Goal: Task Accomplishment & Management: Manage account settings

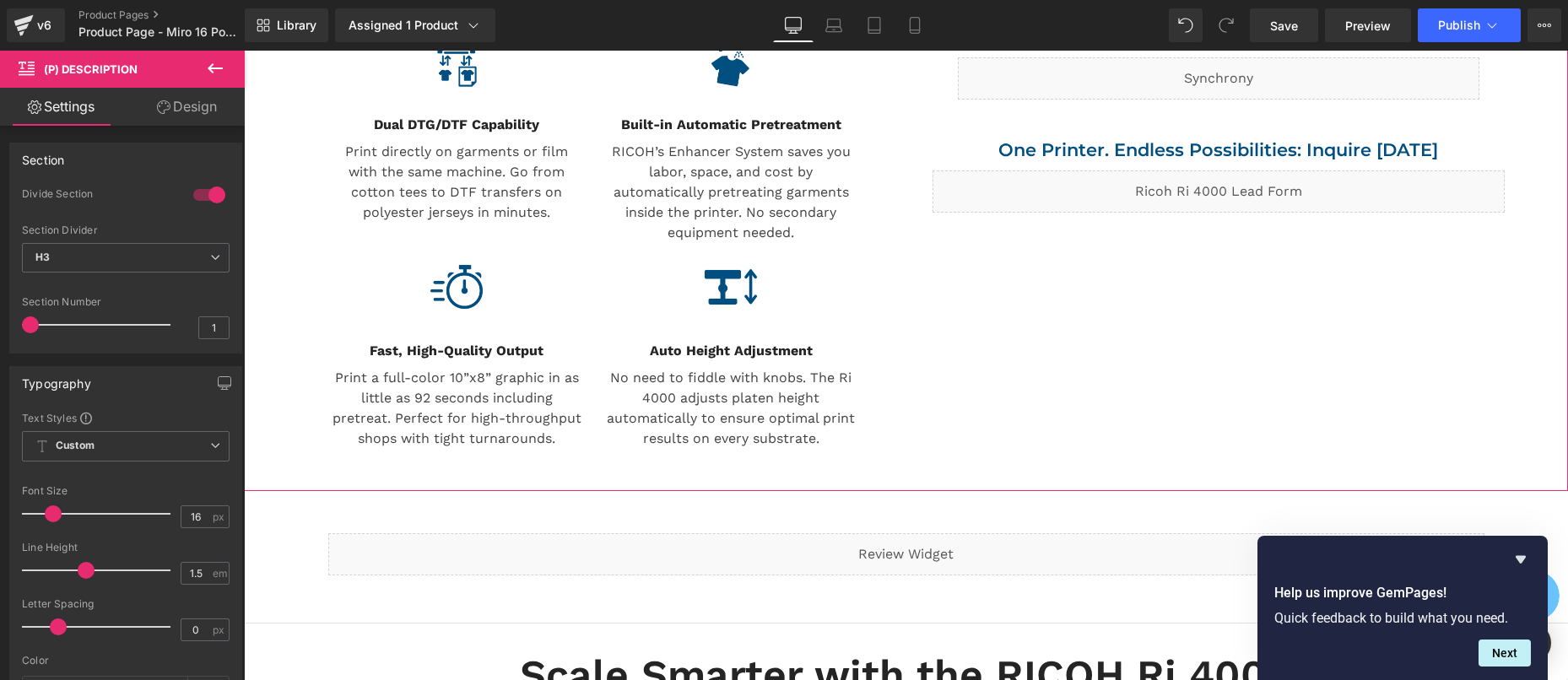
scroll to position [1212, 0]
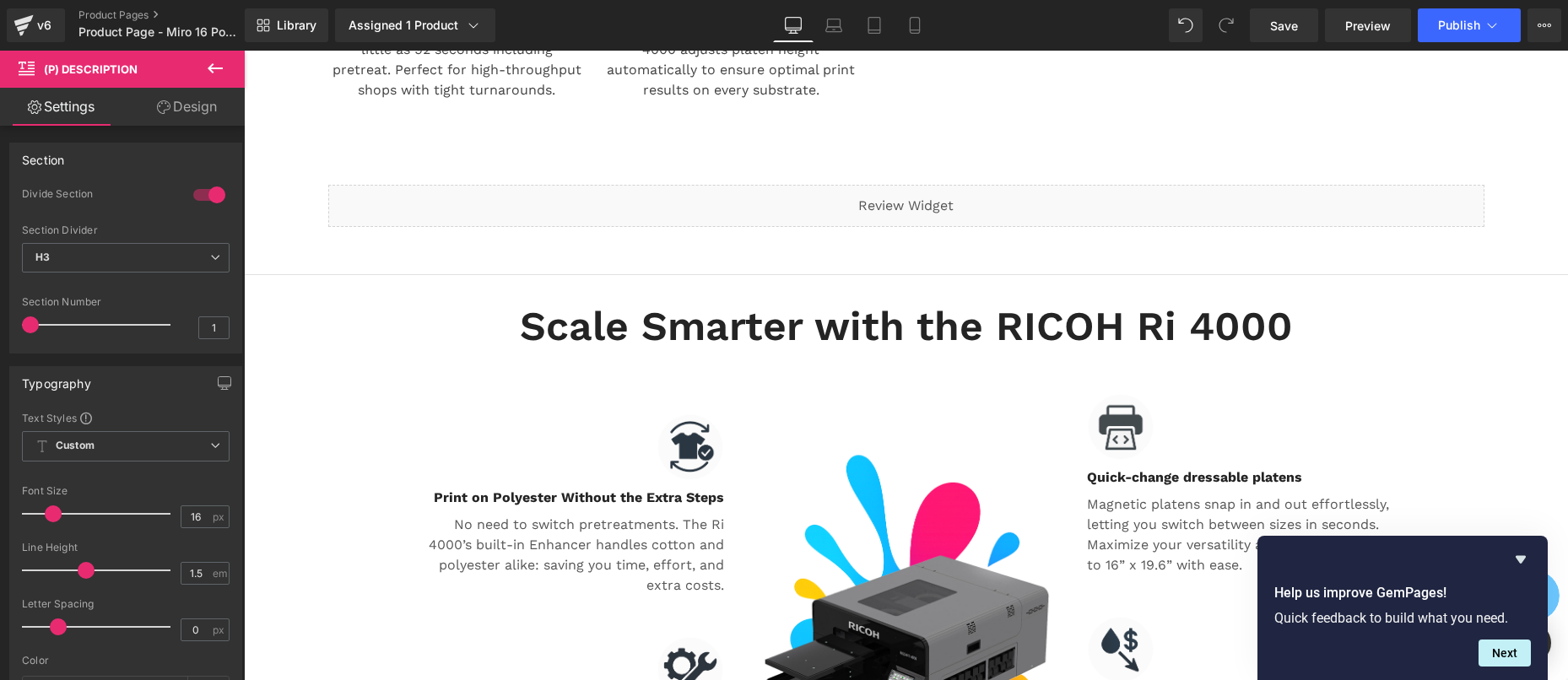
click at [756, 309] on h2 "Scale Smarter with the RICOH Ri 4000" at bounding box center [906, 326] width 987 height 53
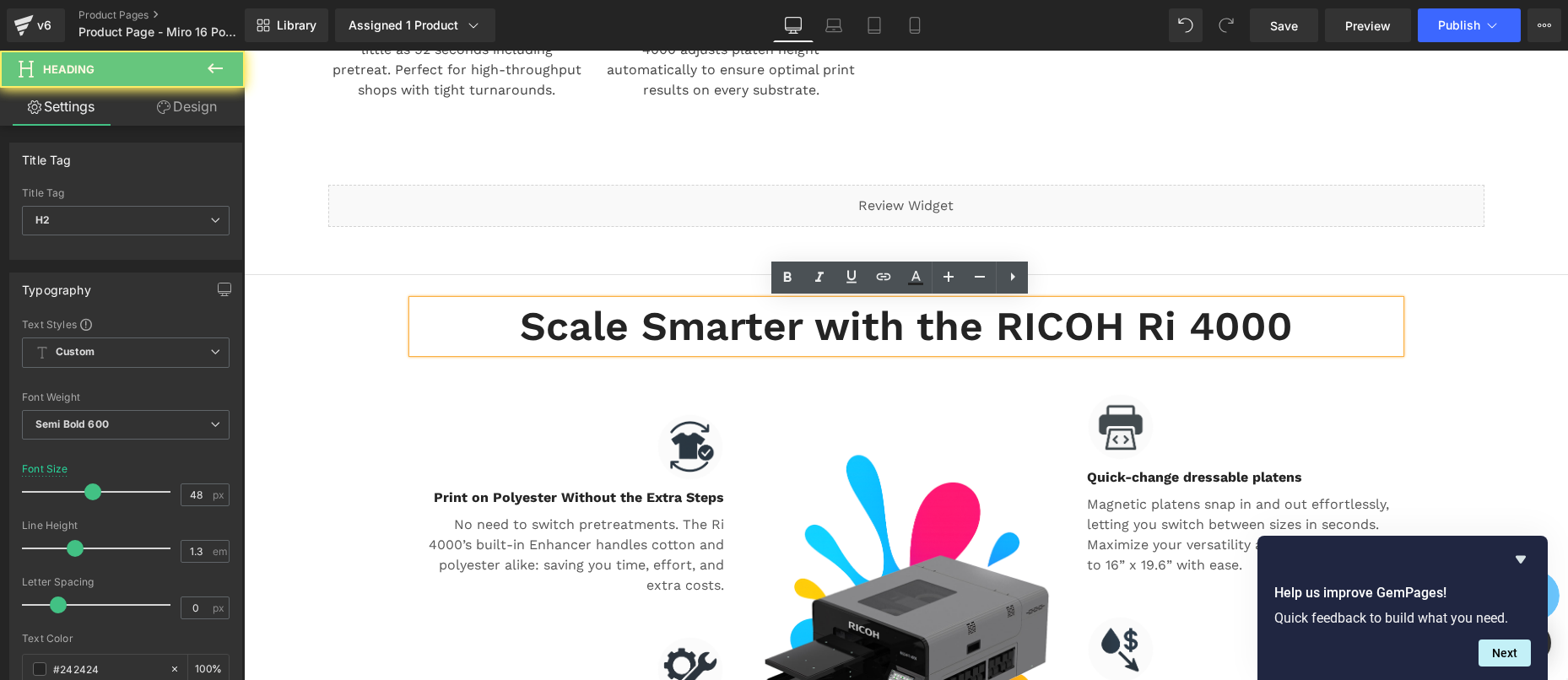
click at [777, 326] on h2 "Scale Smarter with the RICOH Ri 4000" at bounding box center [906, 326] width 987 height 53
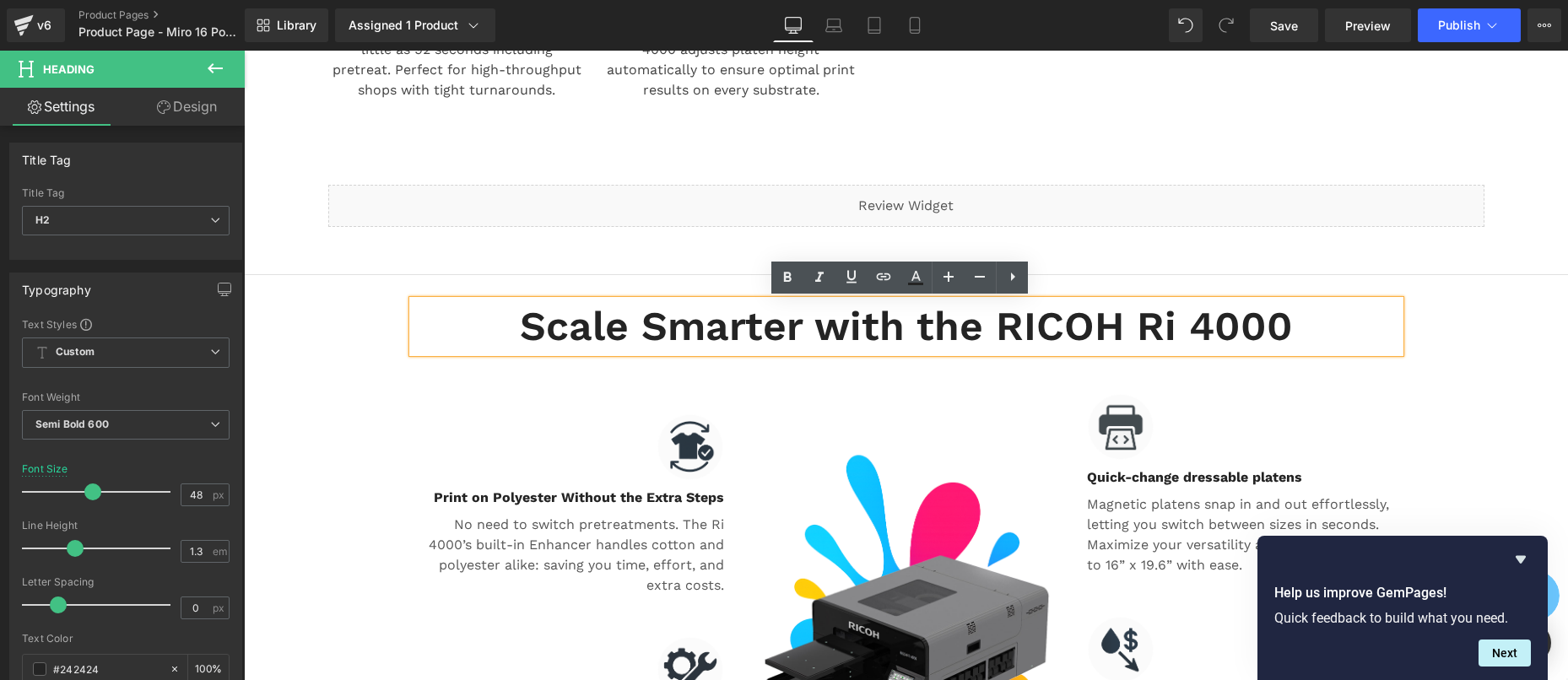
click at [731, 333] on h2 "Scale Smarter with the RICOH Ri 4000" at bounding box center [906, 326] width 987 height 53
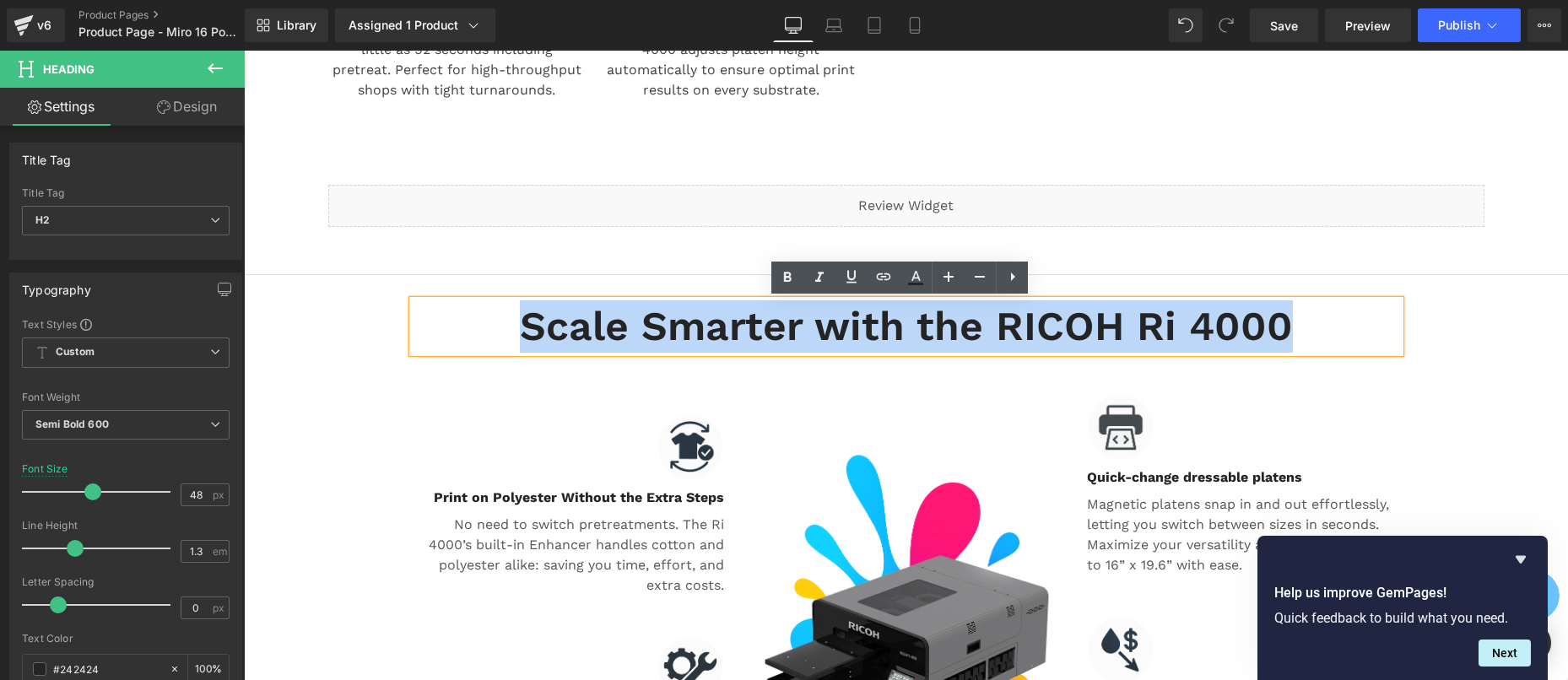
click at [731, 333] on h2 "Scale Smarter with the RICOH Ri 4000" at bounding box center [906, 326] width 987 height 53
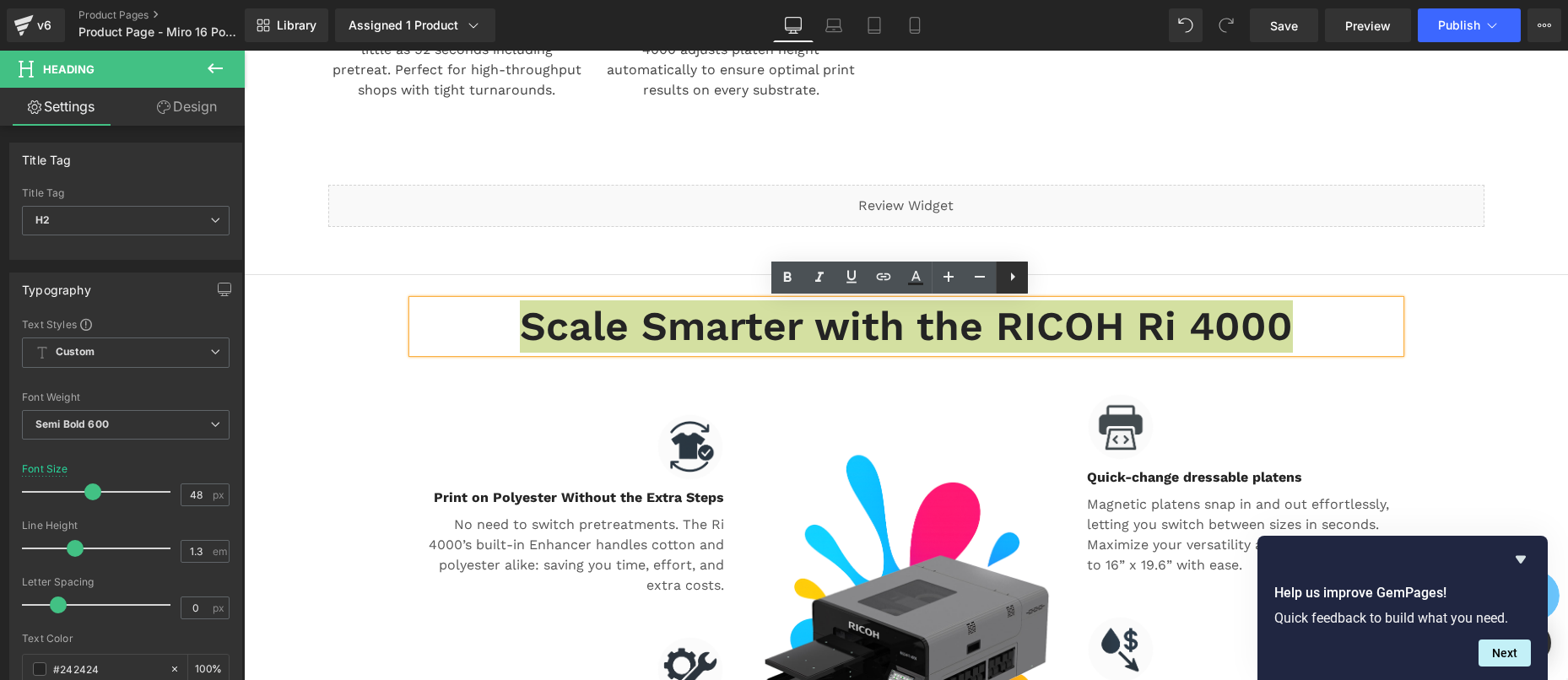
click at [1010, 276] on icon at bounding box center [1012, 276] width 20 height 20
click at [1042, 279] on icon at bounding box center [1044, 276] width 20 height 20
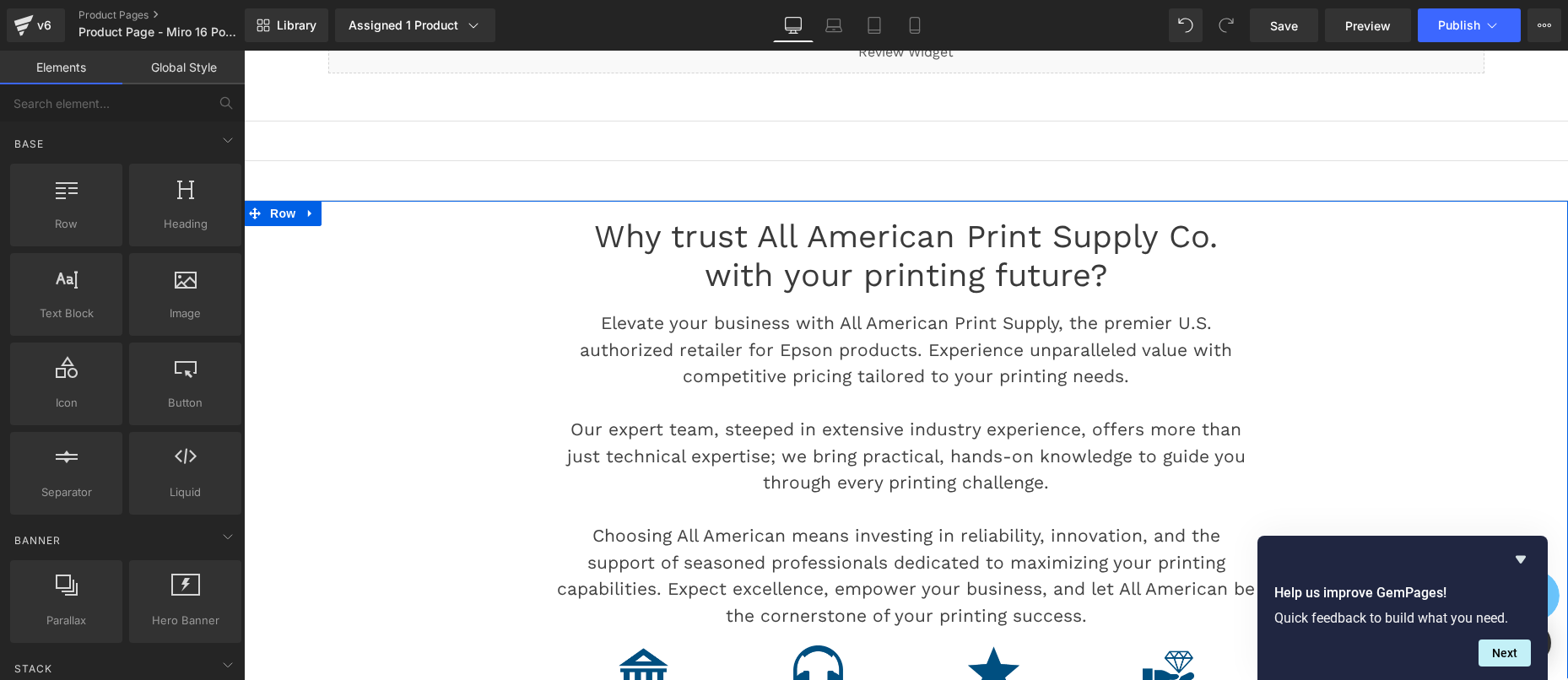
scroll to position [1456, 0]
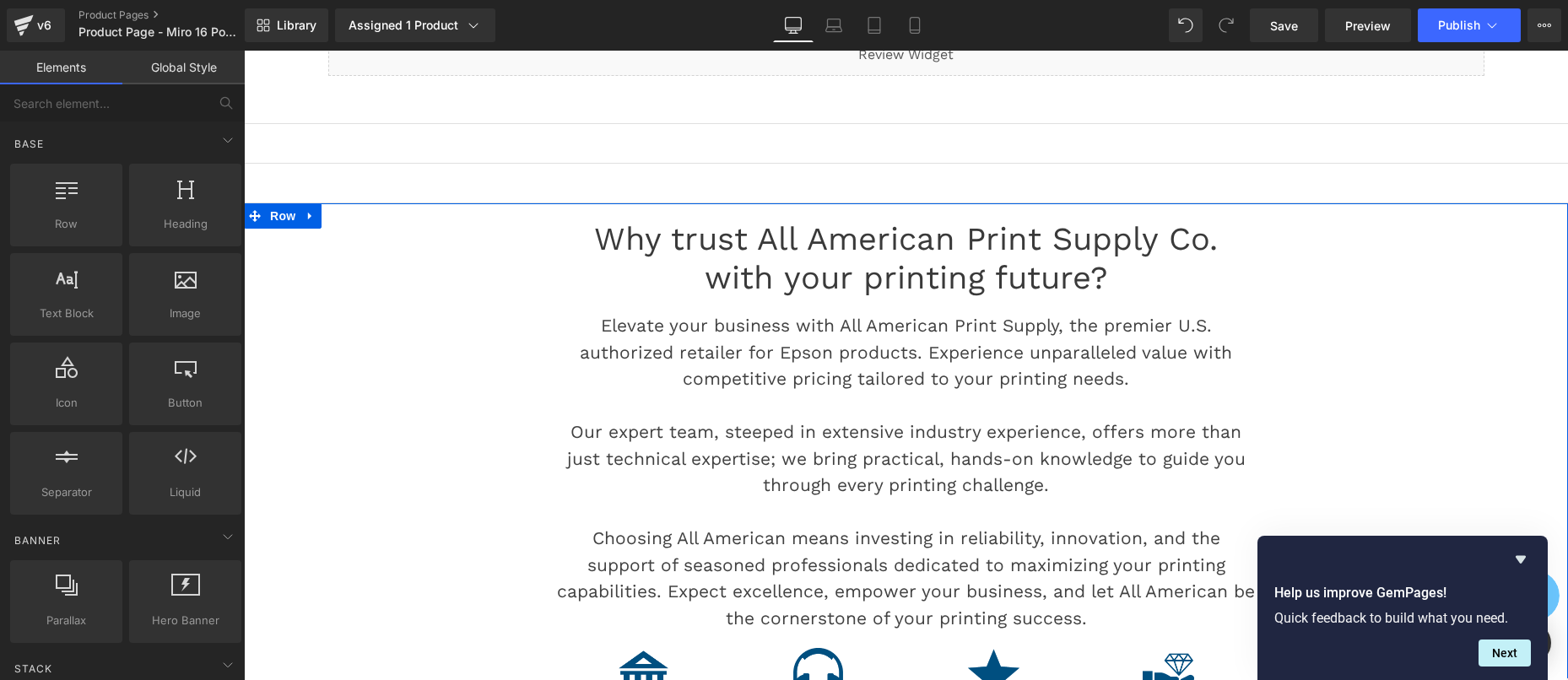
drag, startPoint x: 410, startPoint y: 419, endPoint x: 707, endPoint y: 528, distance: 316.4
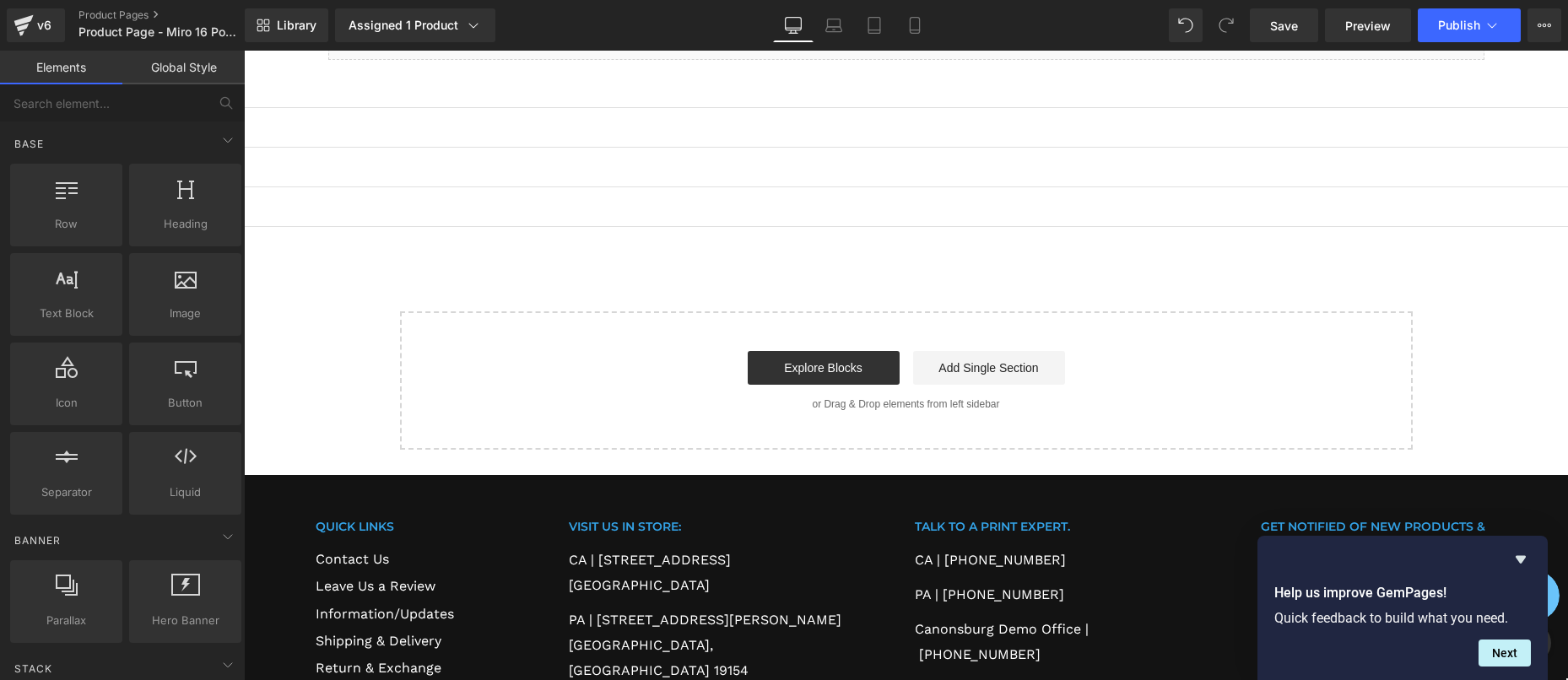
scroll to position [1294, 0]
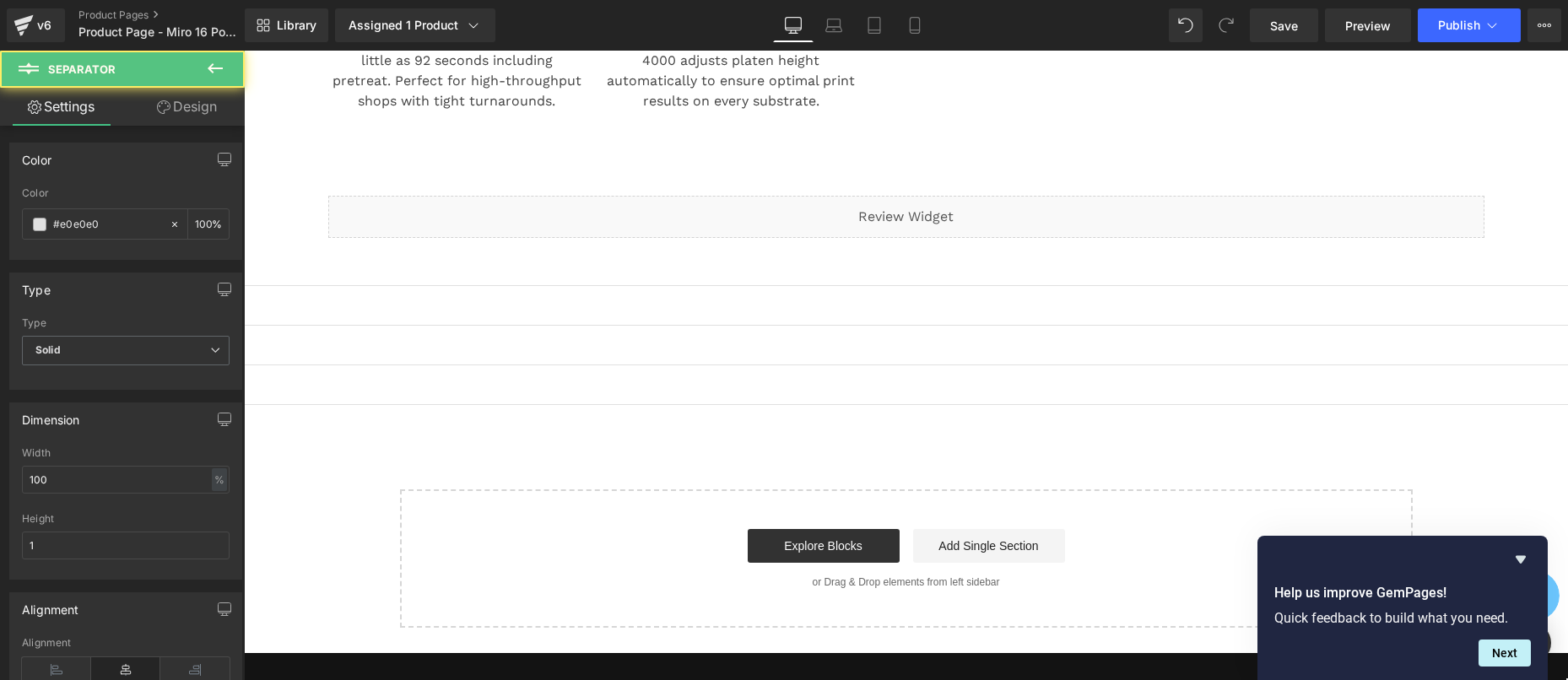
click at [648, 323] on div "Separator" at bounding box center [906, 321] width 1324 height 10
click at [630, 362] on div "Separator" at bounding box center [906, 361] width 1324 height 10
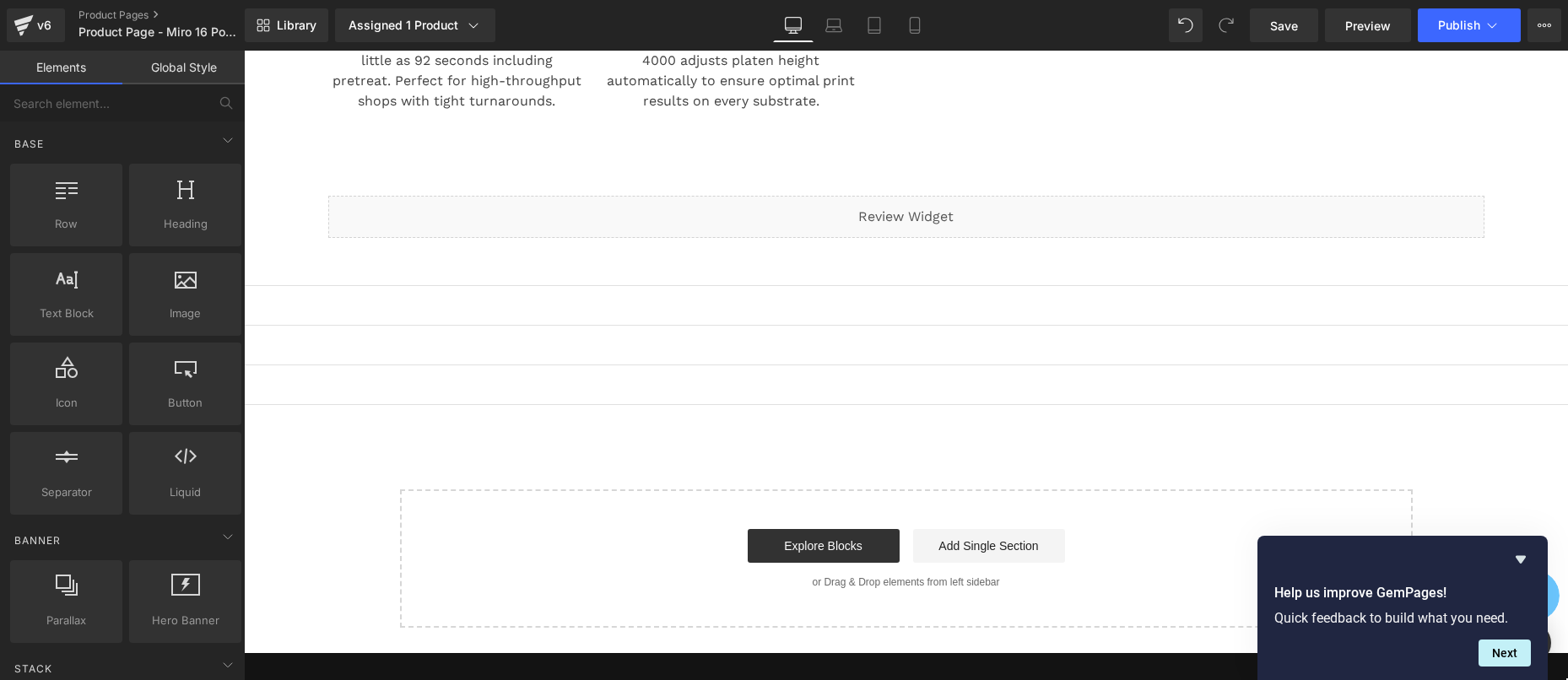
click at [630, 363] on div "Separator" at bounding box center [906, 361] width 1324 height 10
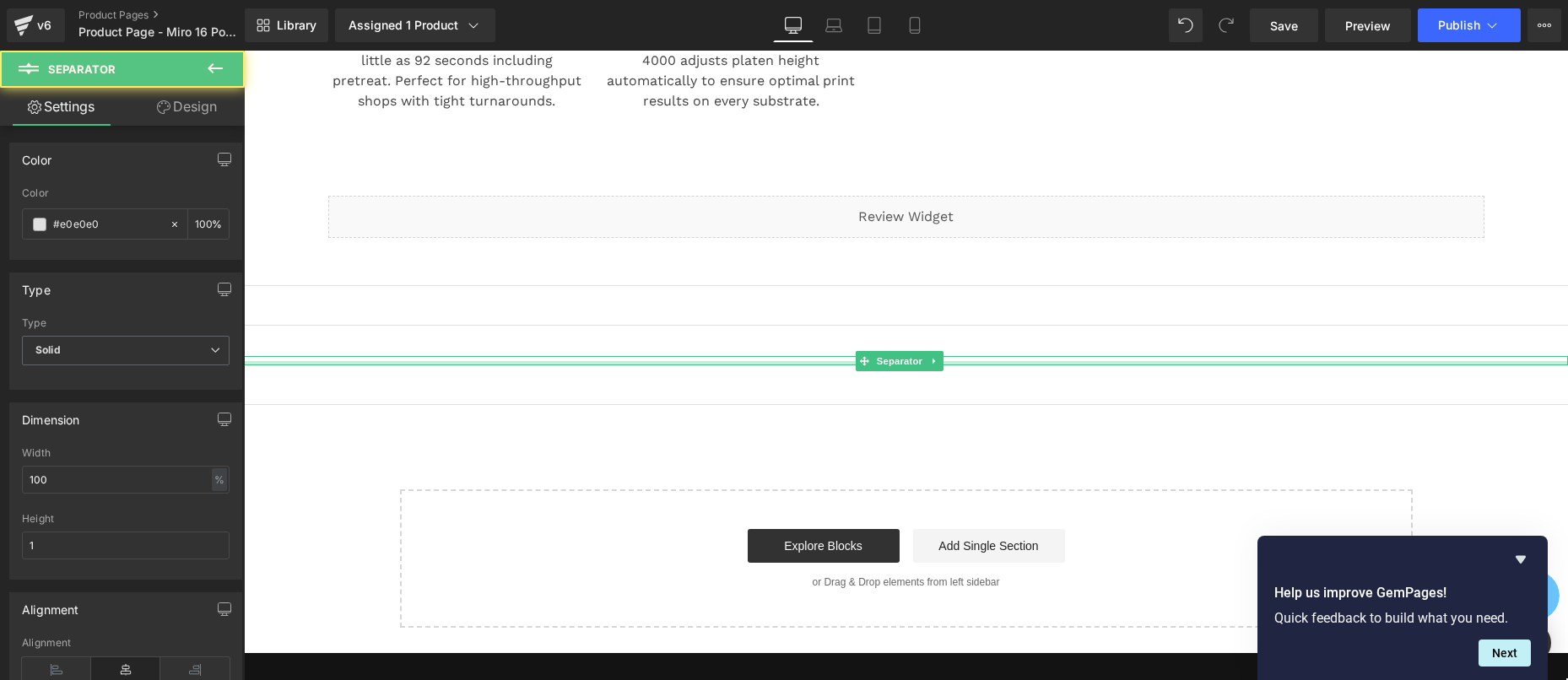
click at [632, 356] on div "Separator" at bounding box center [906, 361] width 1324 height 10
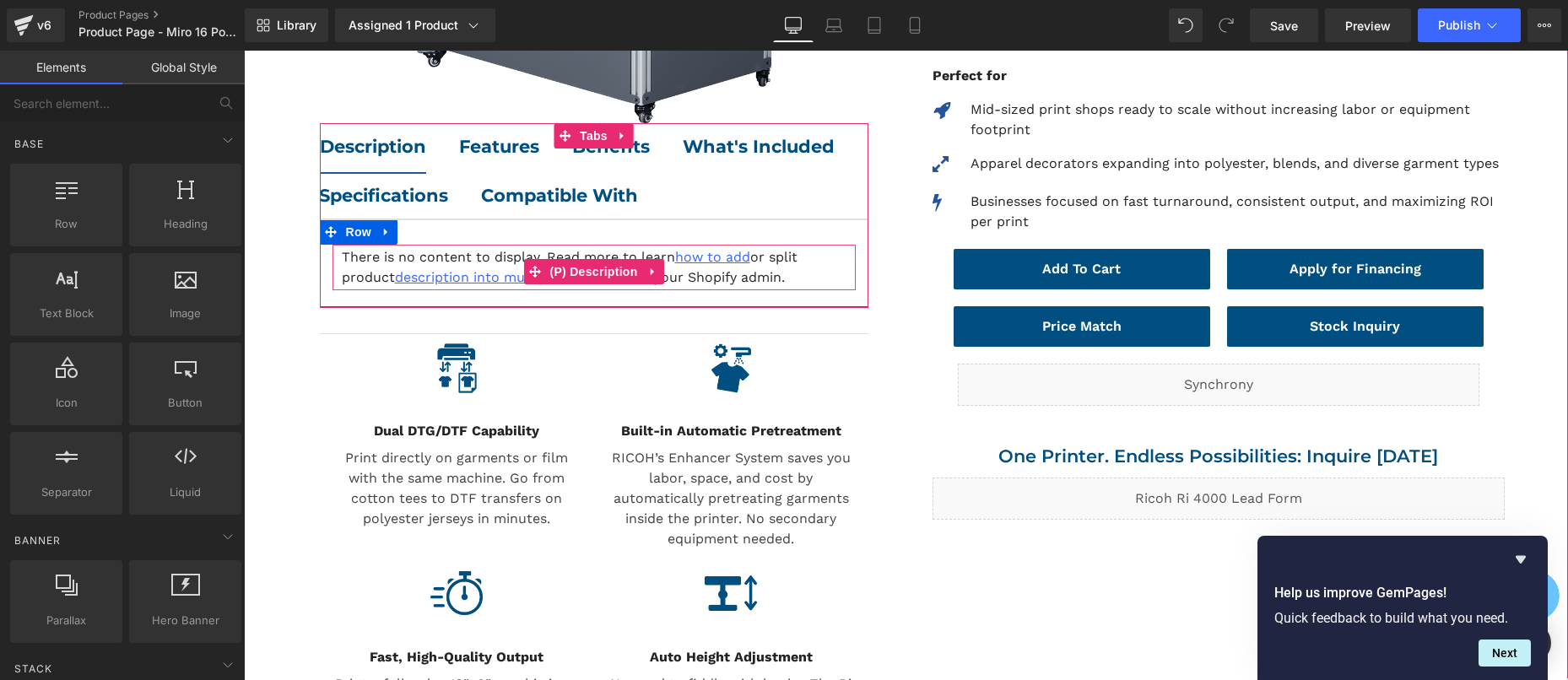
scroll to position [649, 0]
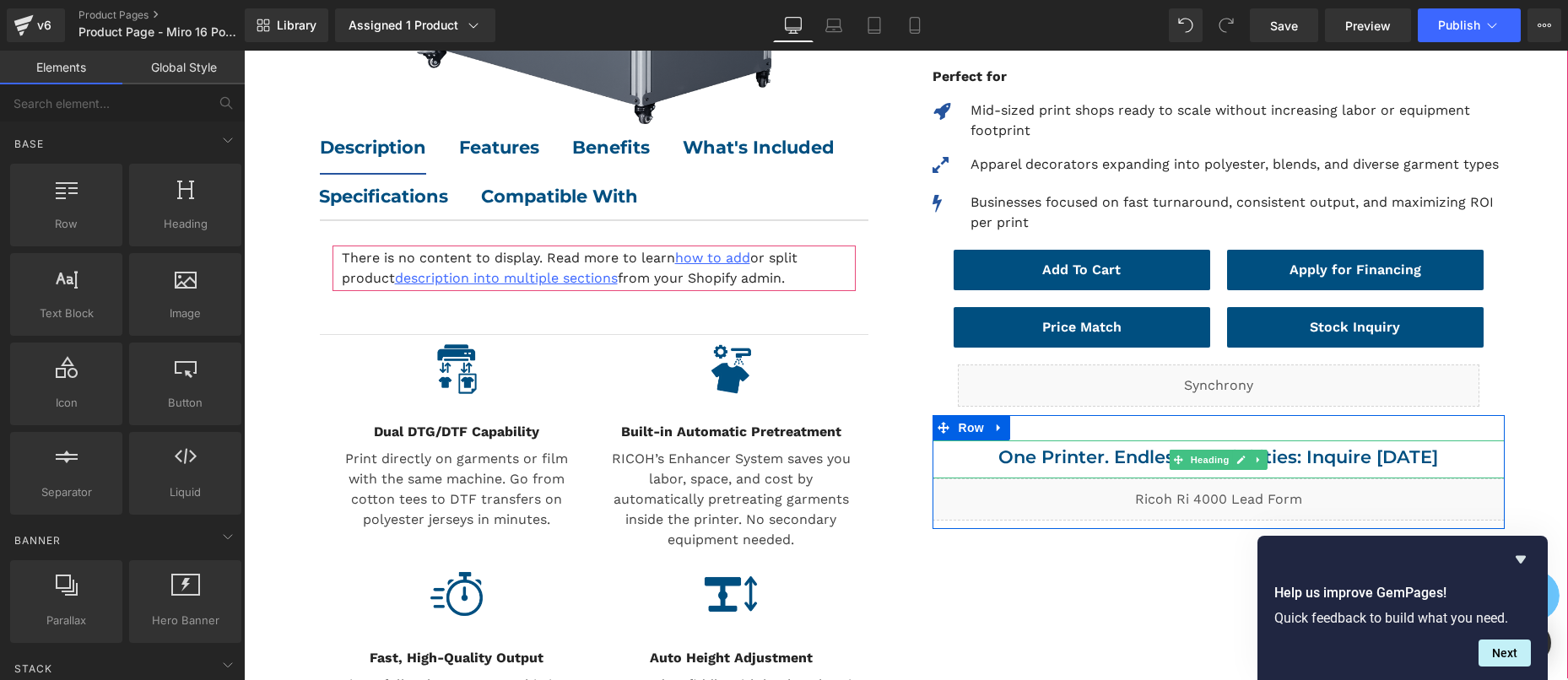
click at [1123, 450] on h2 "One Printer. Endless Possibilities: Inquire [DATE]" at bounding box center [1219, 457] width 572 height 33
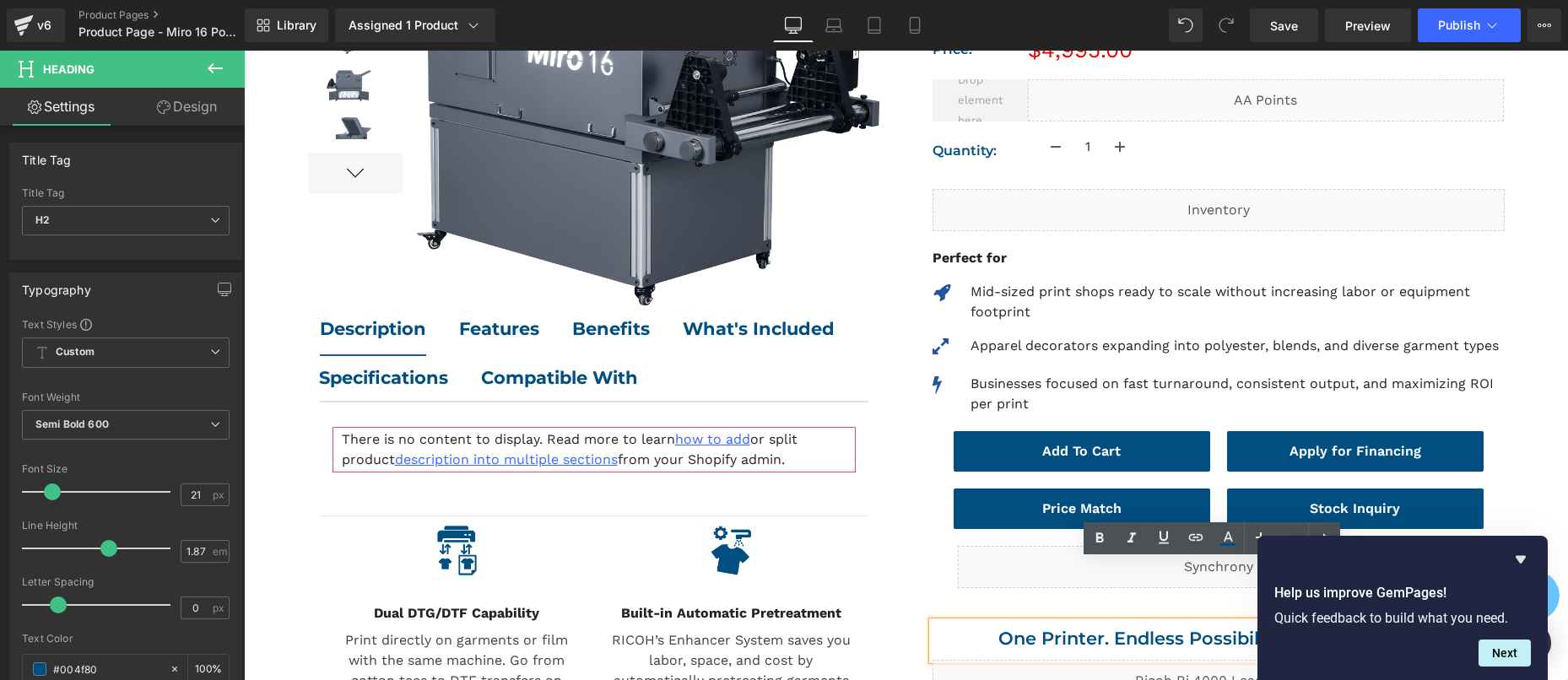
scroll to position [441, 0]
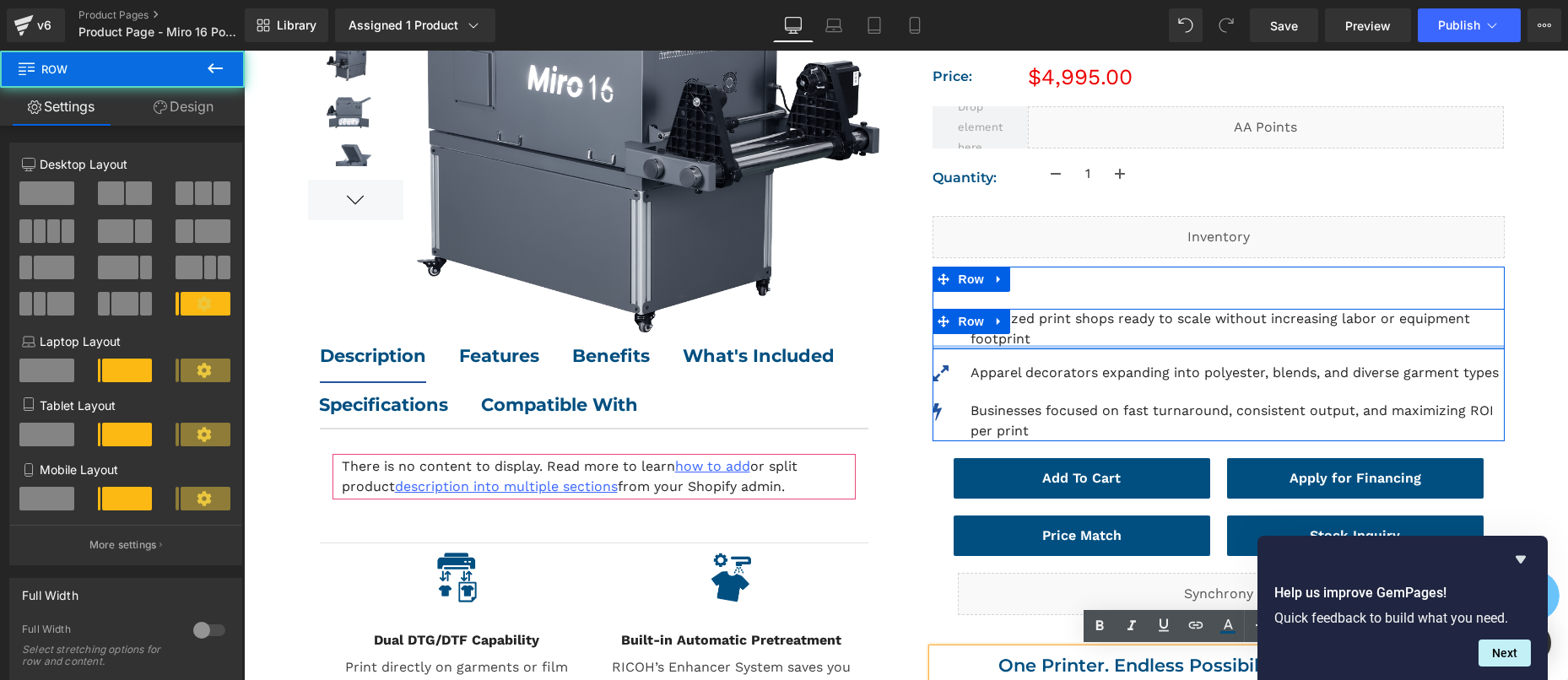
click at [1092, 345] on div at bounding box center [1219, 347] width 572 height 4
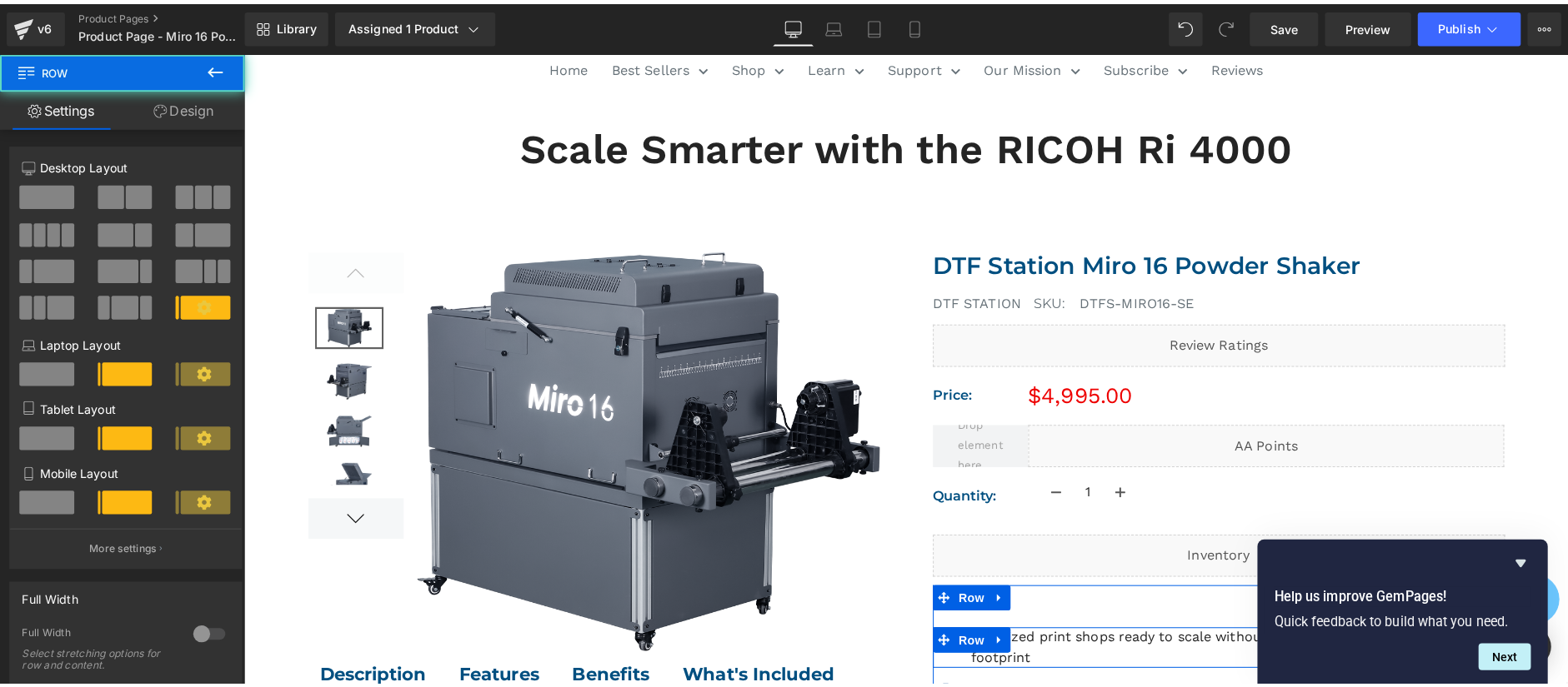
scroll to position [0, 0]
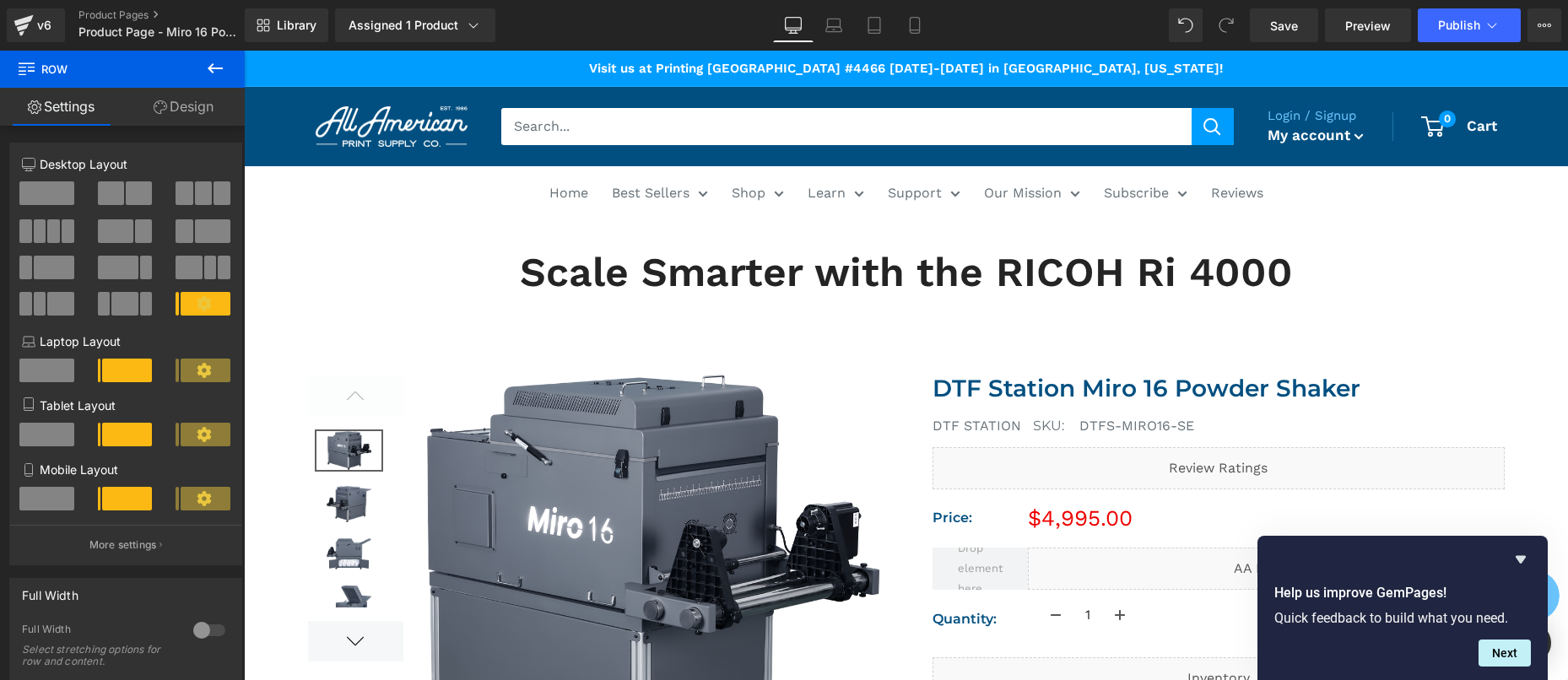
click at [1050, 251] on h2 "Scale Smarter with the RICOH Ri 4000" at bounding box center [906, 272] width 987 height 53
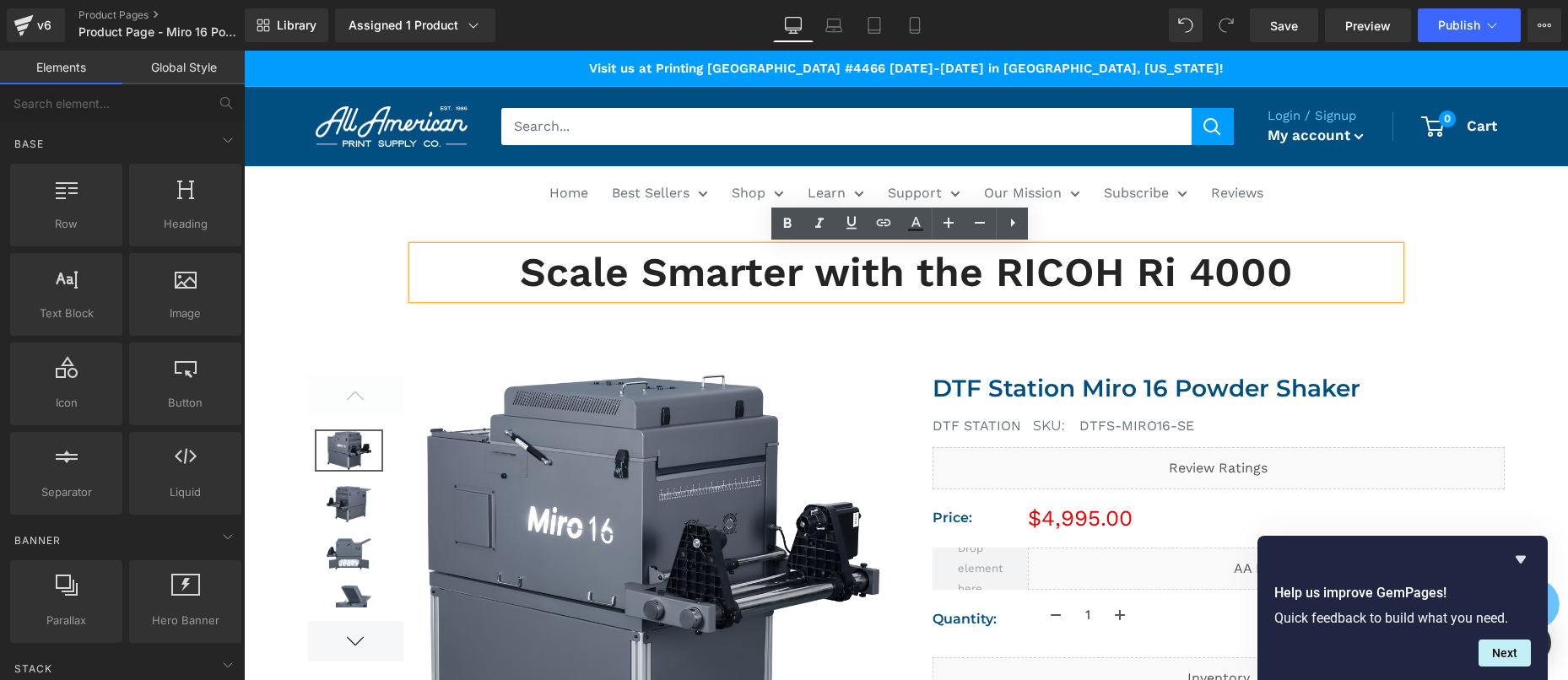
drag, startPoint x: 1189, startPoint y: 503, endPoint x: 945, endPoint y: 452, distance: 249.3
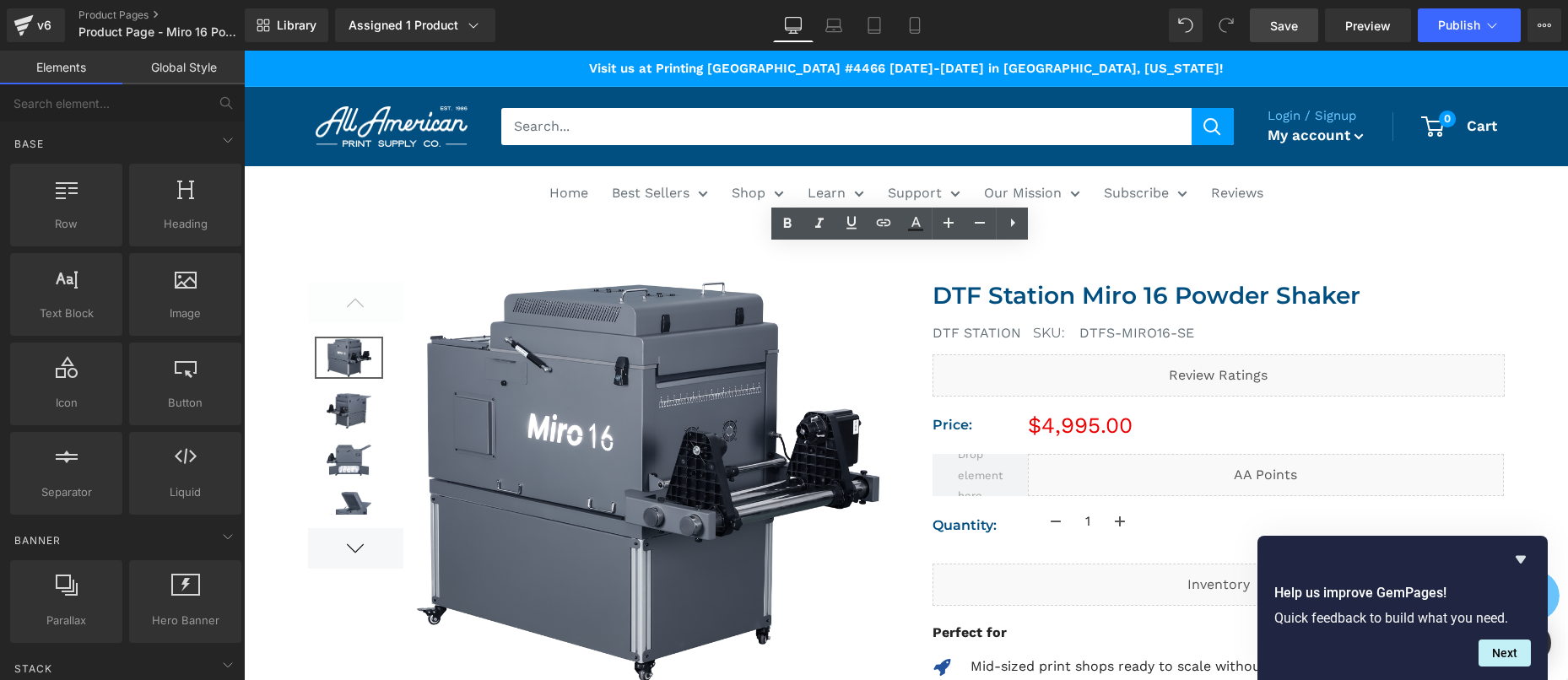
click at [1290, 25] on span "Save" at bounding box center [1283, 26] width 28 height 17
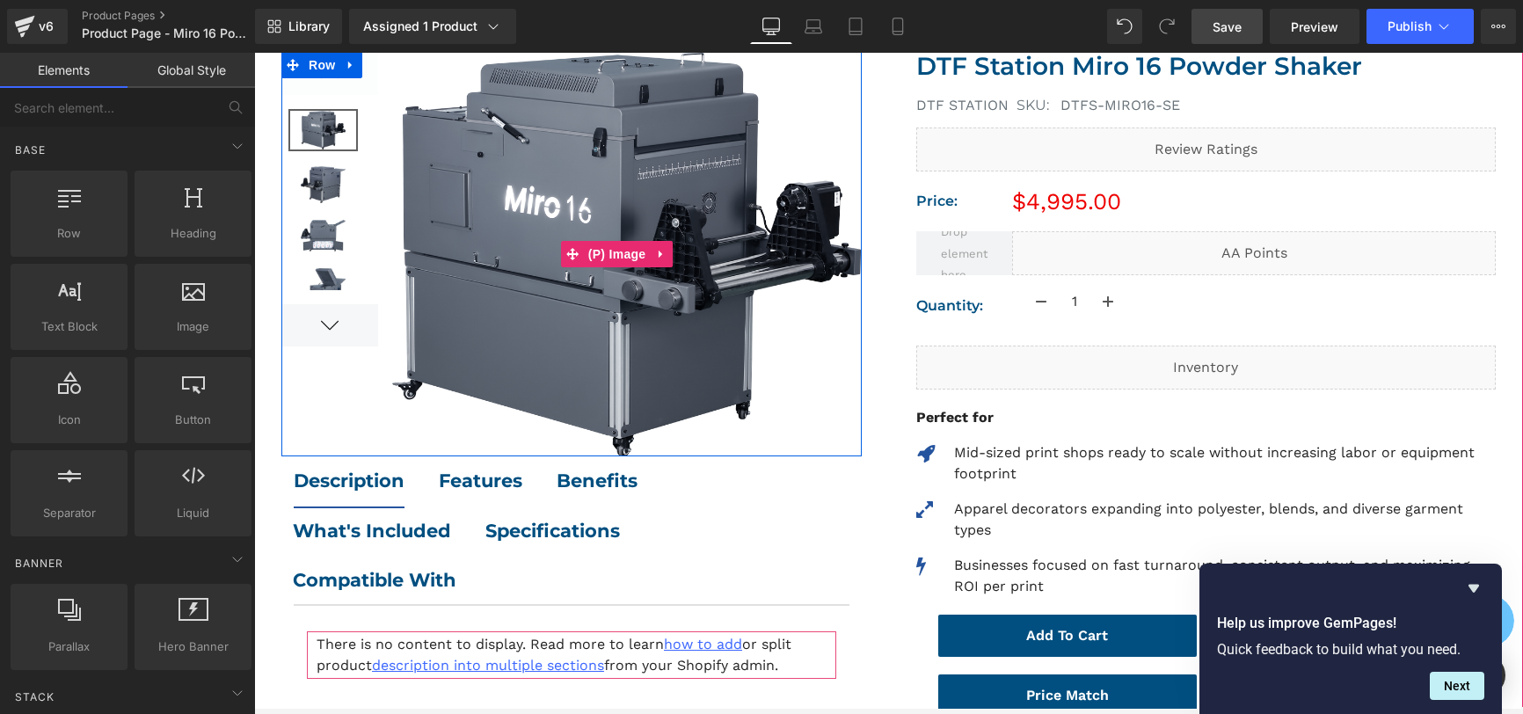
scroll to position [579, 0]
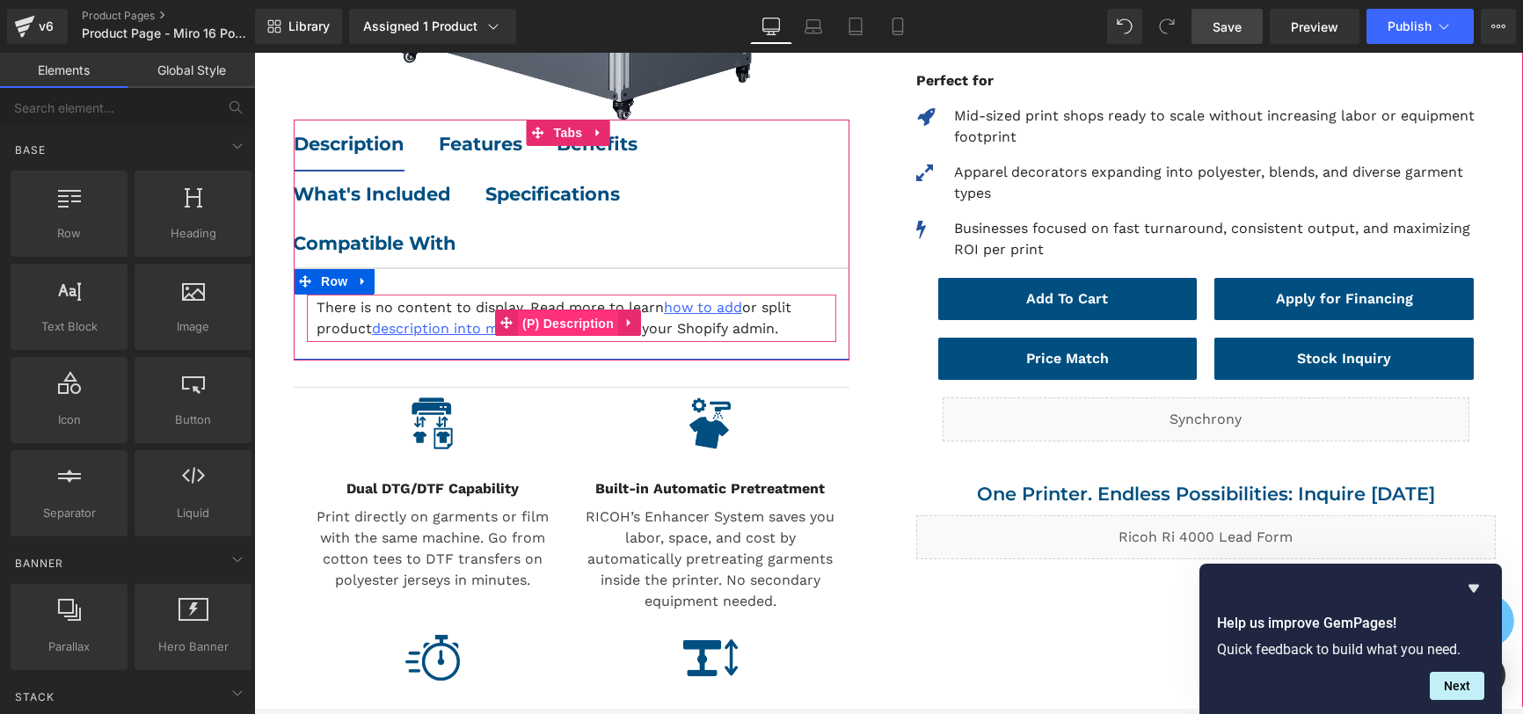
click at [588, 323] on span "(P) Description" at bounding box center [568, 323] width 100 height 26
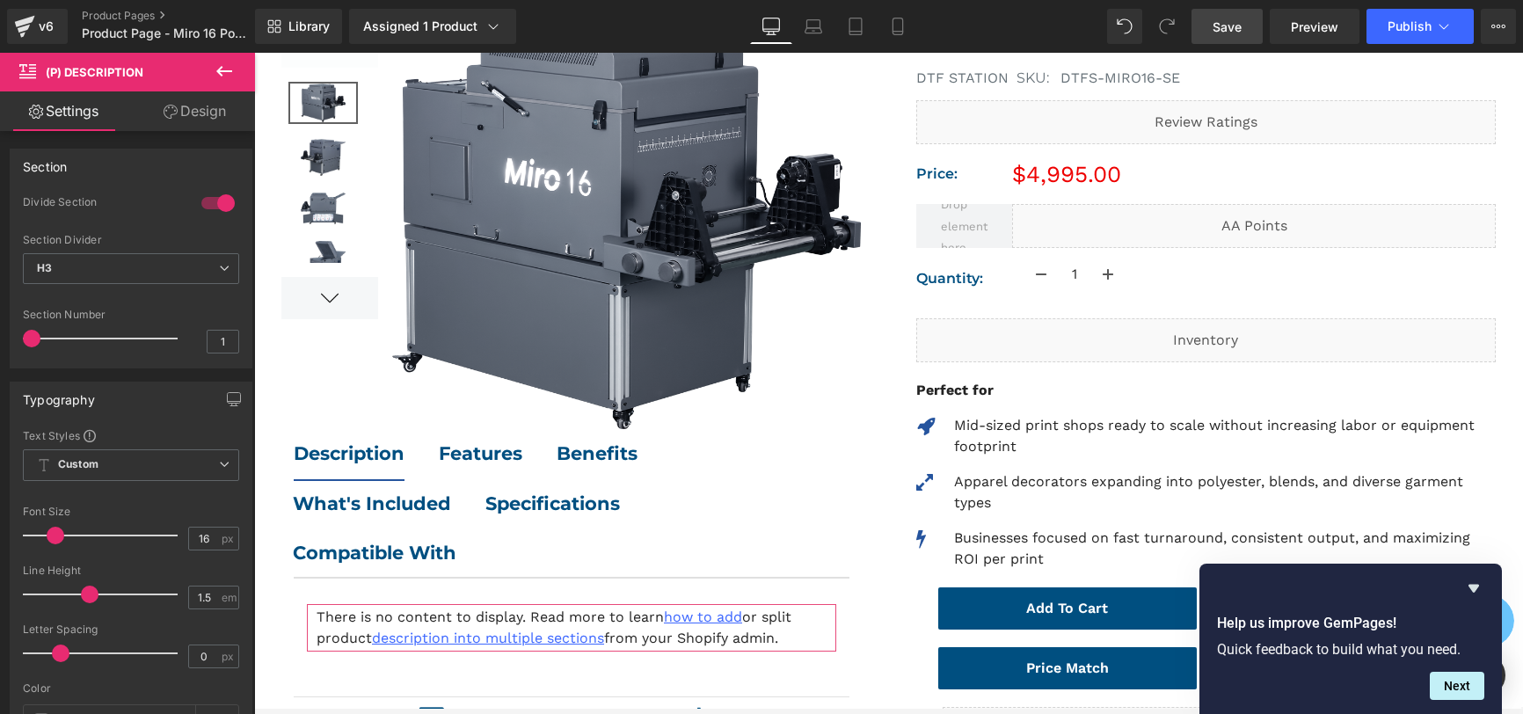
scroll to position [281, 0]
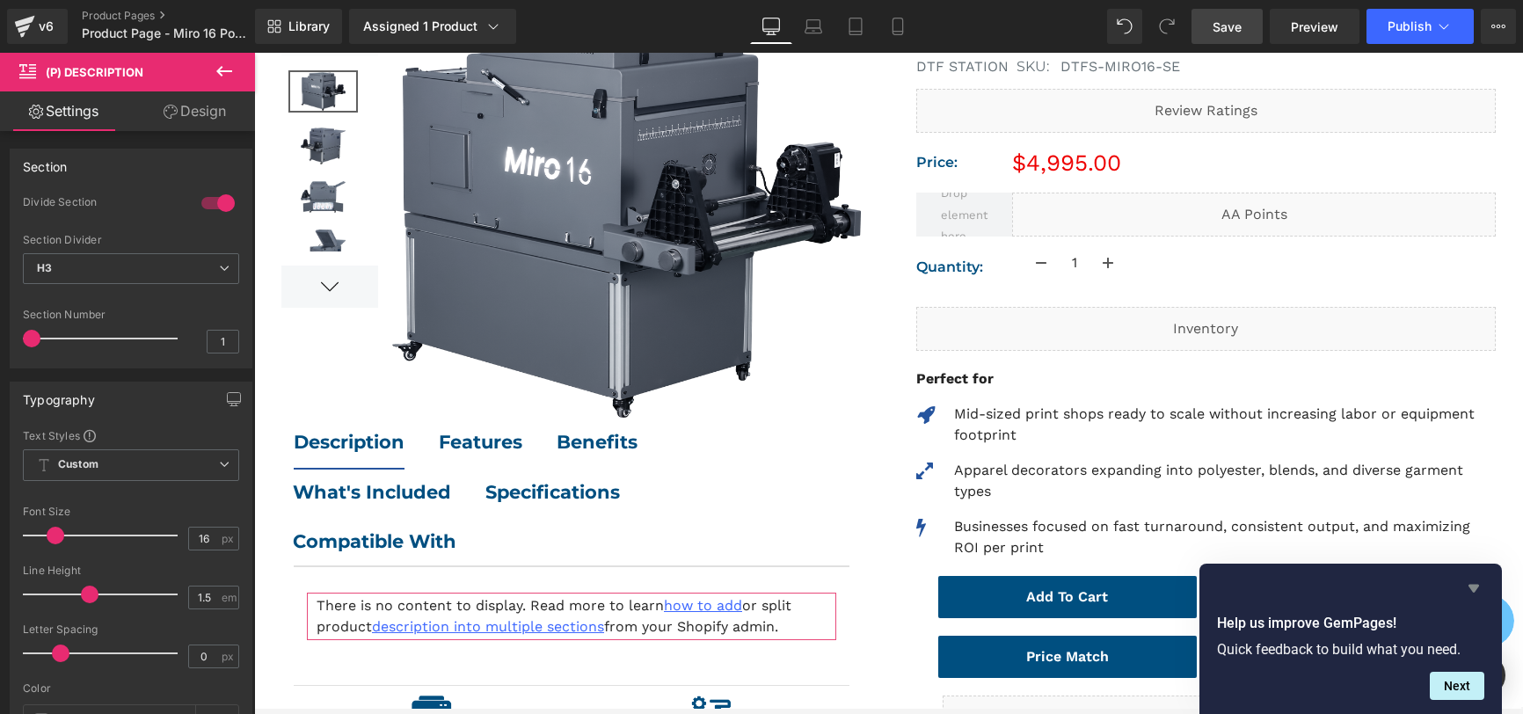
click at [1481, 591] on icon "Hide survey" at bounding box center [1473, 588] width 21 height 21
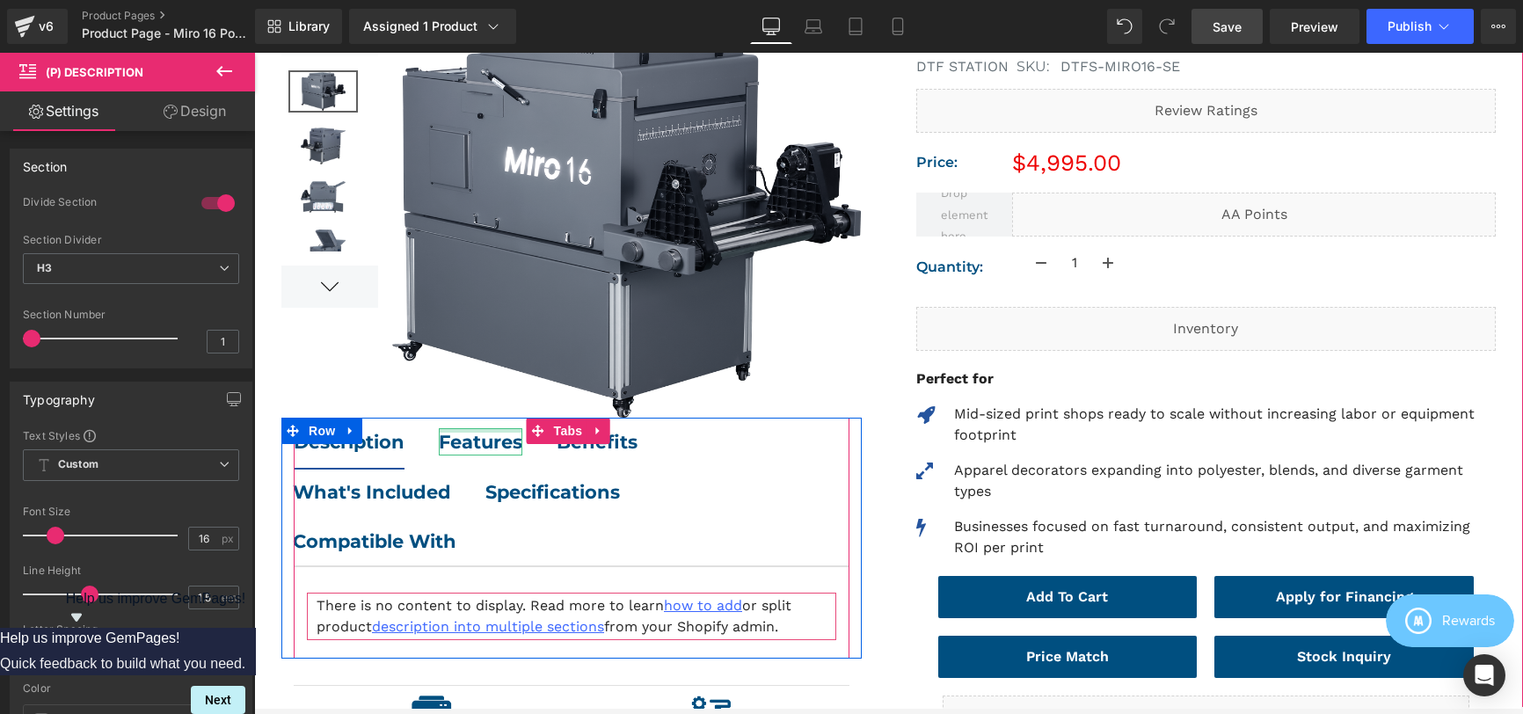
click at [464, 428] on div at bounding box center [481, 430] width 84 height 4
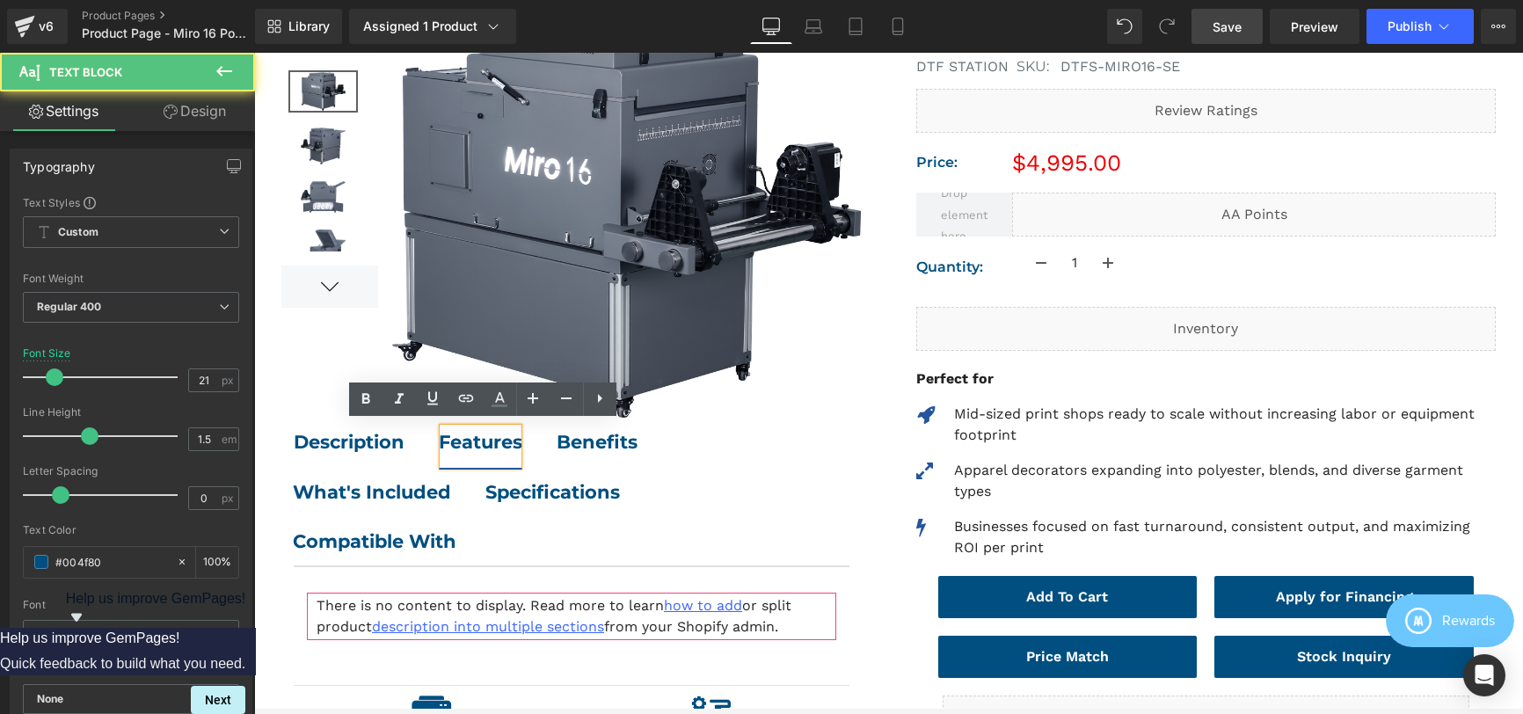
click at [466, 433] on div "Features" at bounding box center [481, 442] width 84 height 28
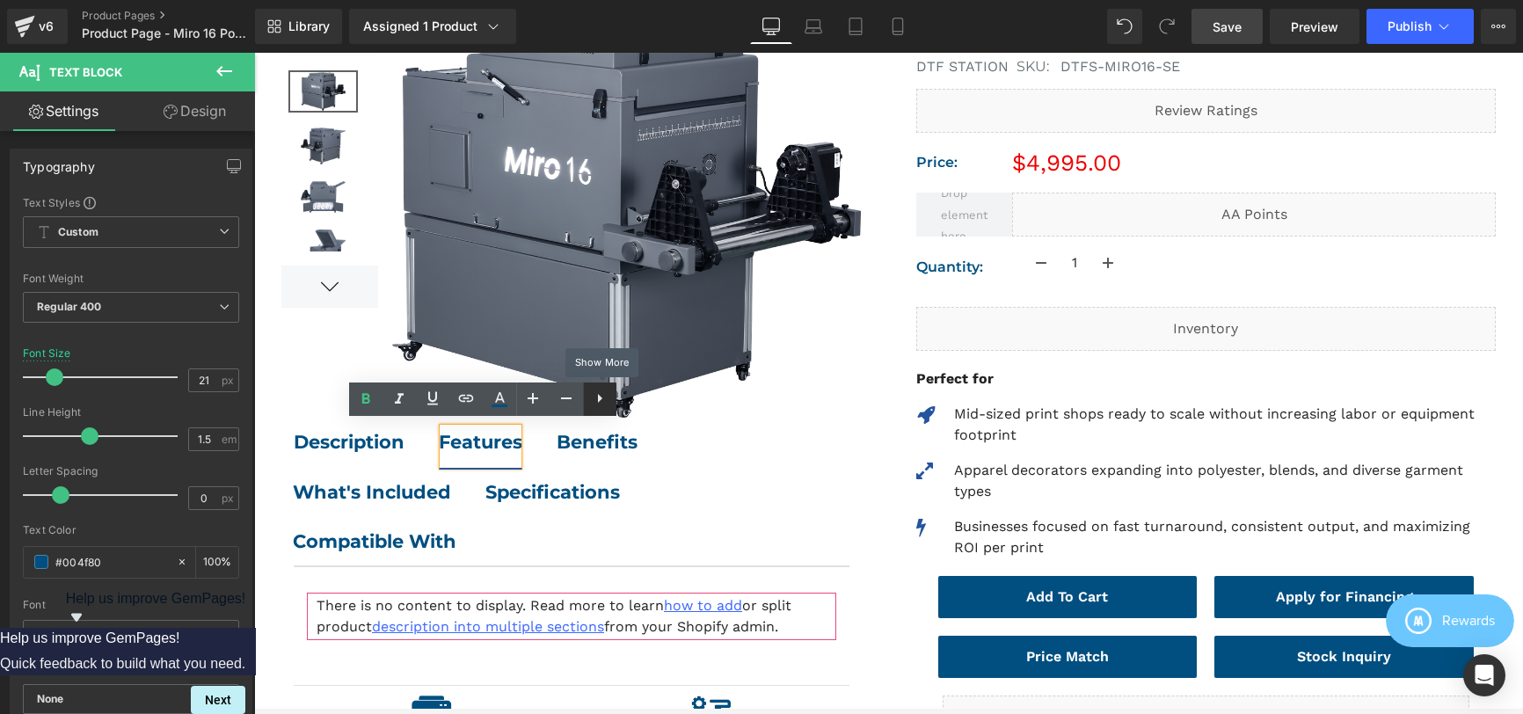
click at [593, 397] on icon at bounding box center [599, 398] width 21 height 21
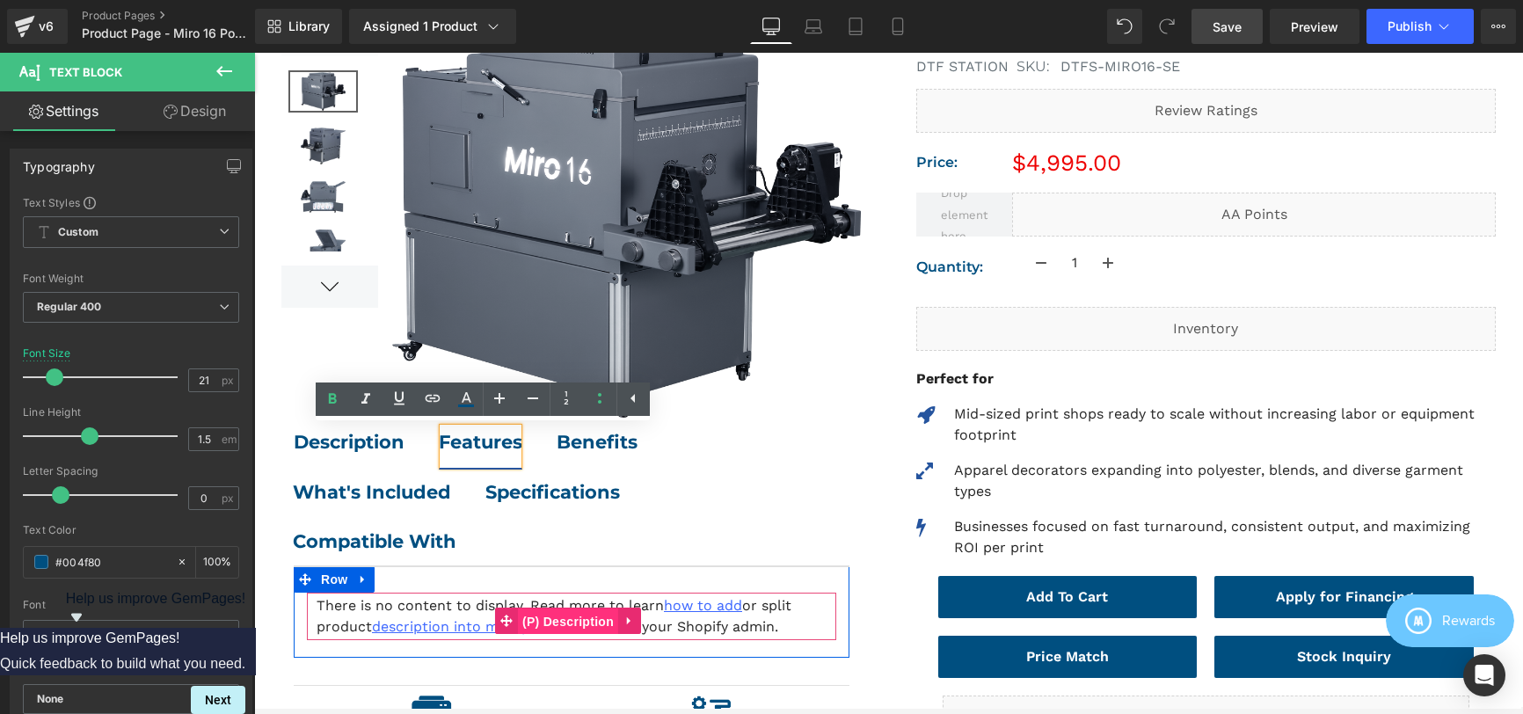
click at [549, 622] on span "(P) Description" at bounding box center [568, 621] width 100 height 26
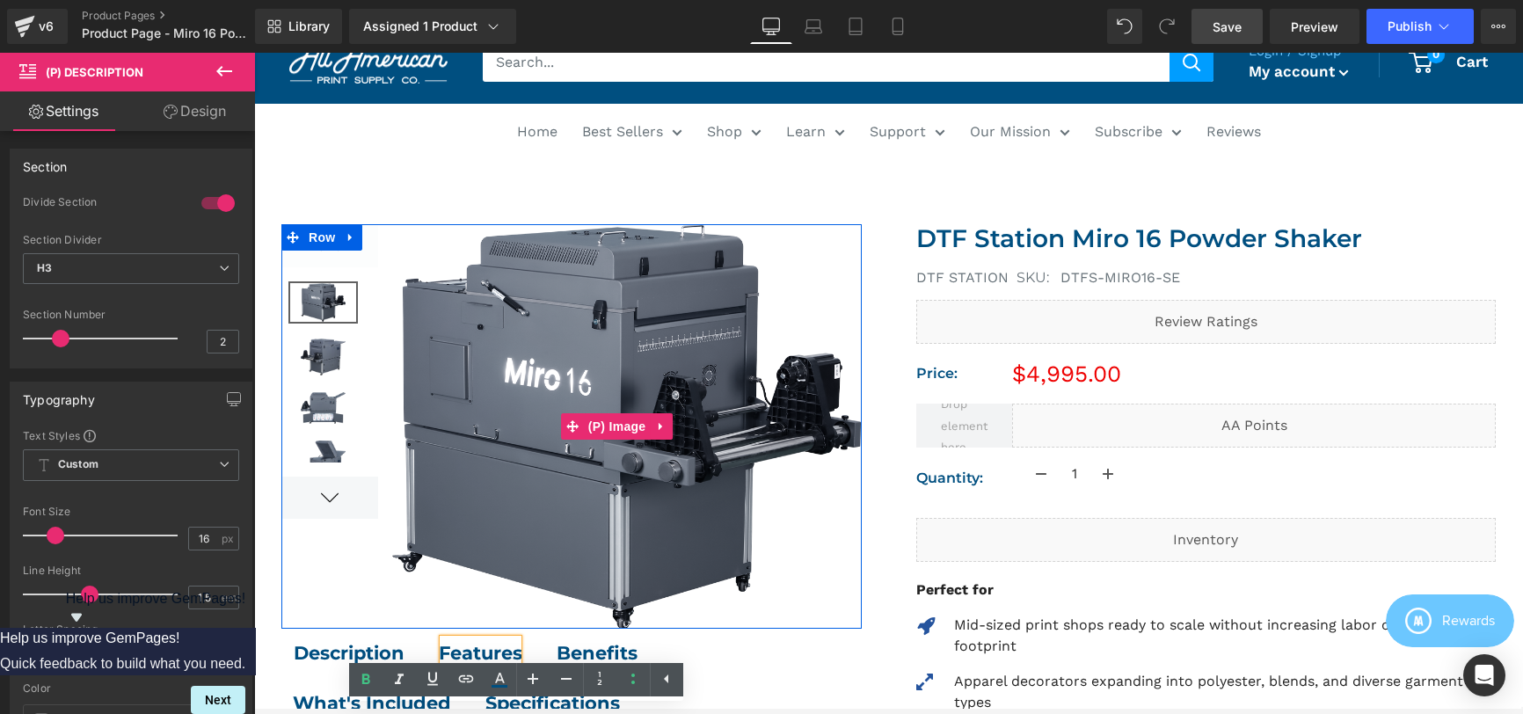
scroll to position [0, 0]
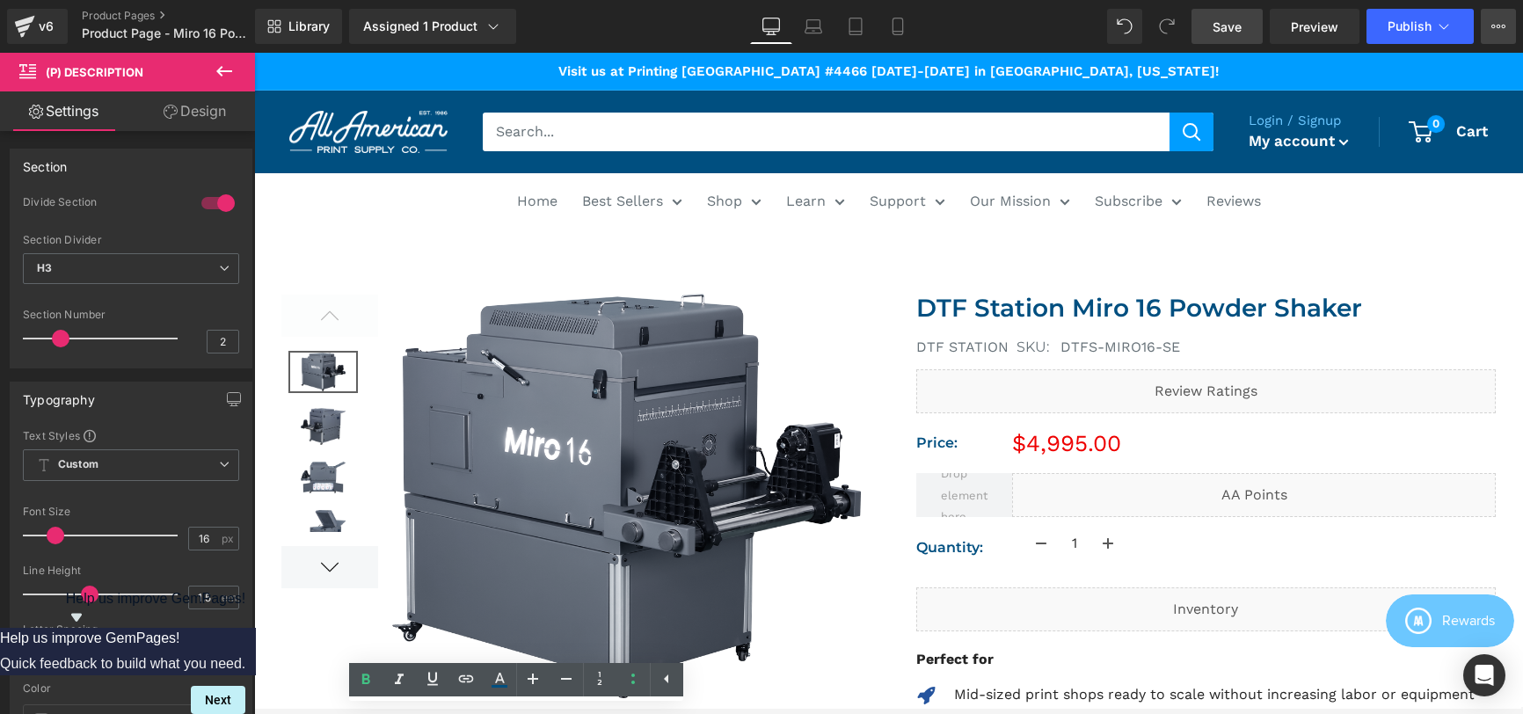
click at [1490, 23] on button "View Live Page View with current Template Save Template to Library Schedule Pub…" at bounding box center [1498, 26] width 35 height 35
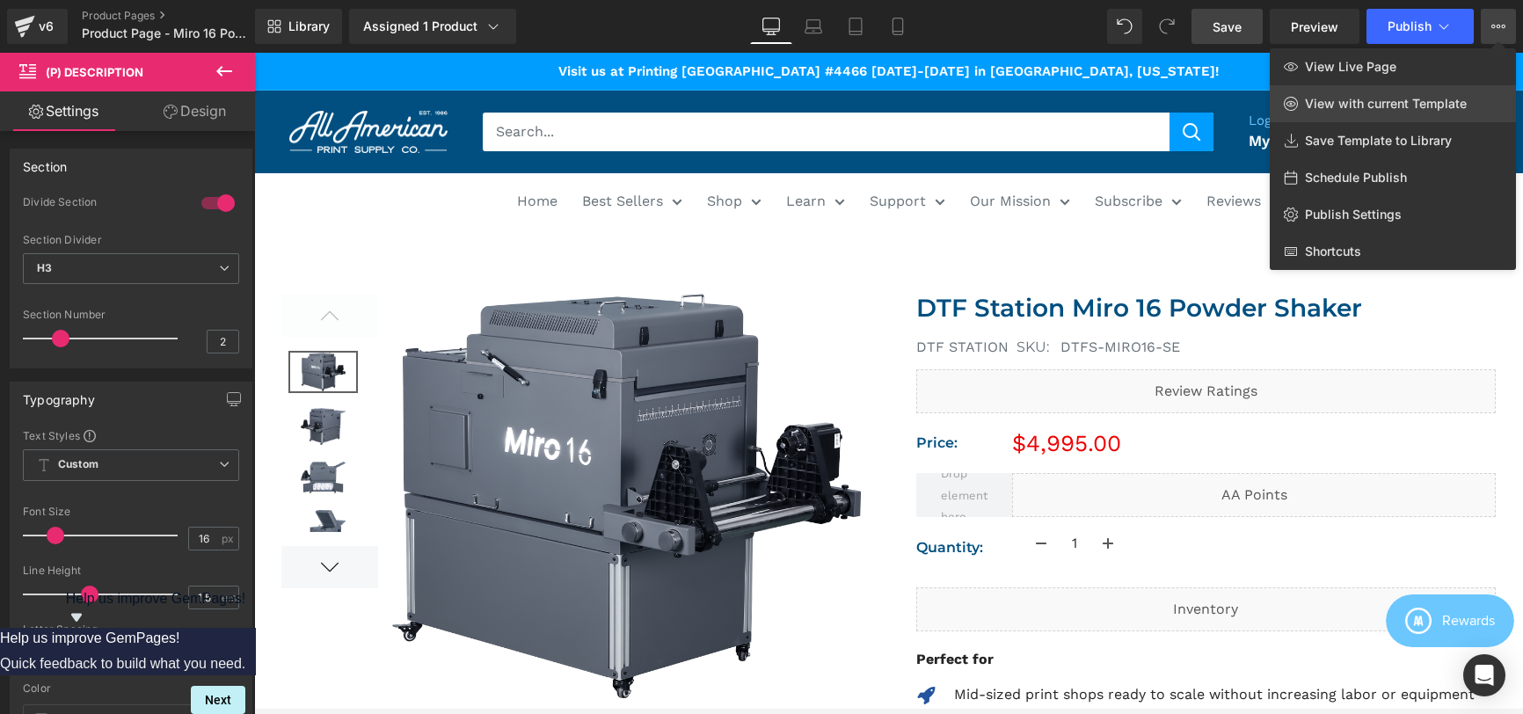
click at [1390, 97] on span "View with current Template" at bounding box center [1386, 104] width 162 height 16
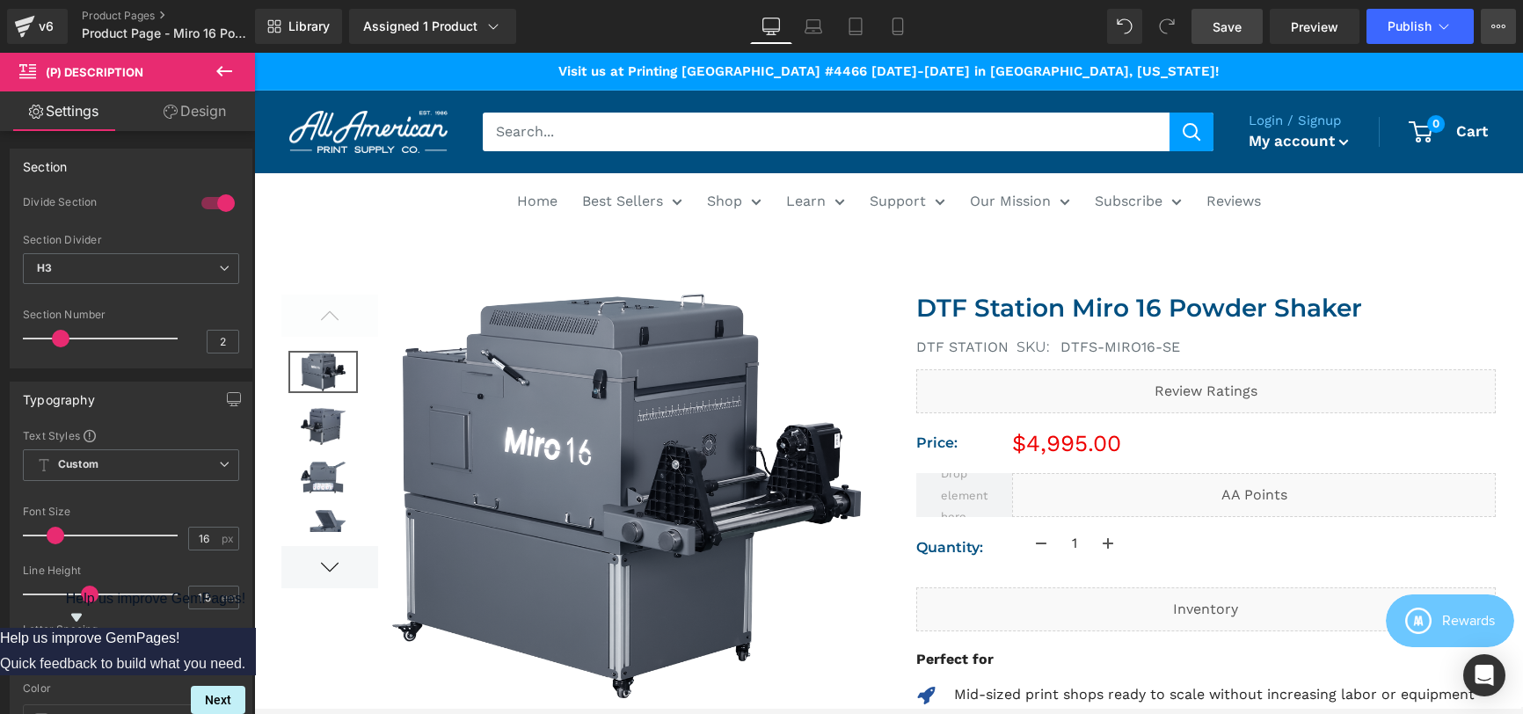
click at [1511, 20] on button "View Live Page View with current Template Save Template to Library Schedule Pub…" at bounding box center [1498, 26] width 35 height 35
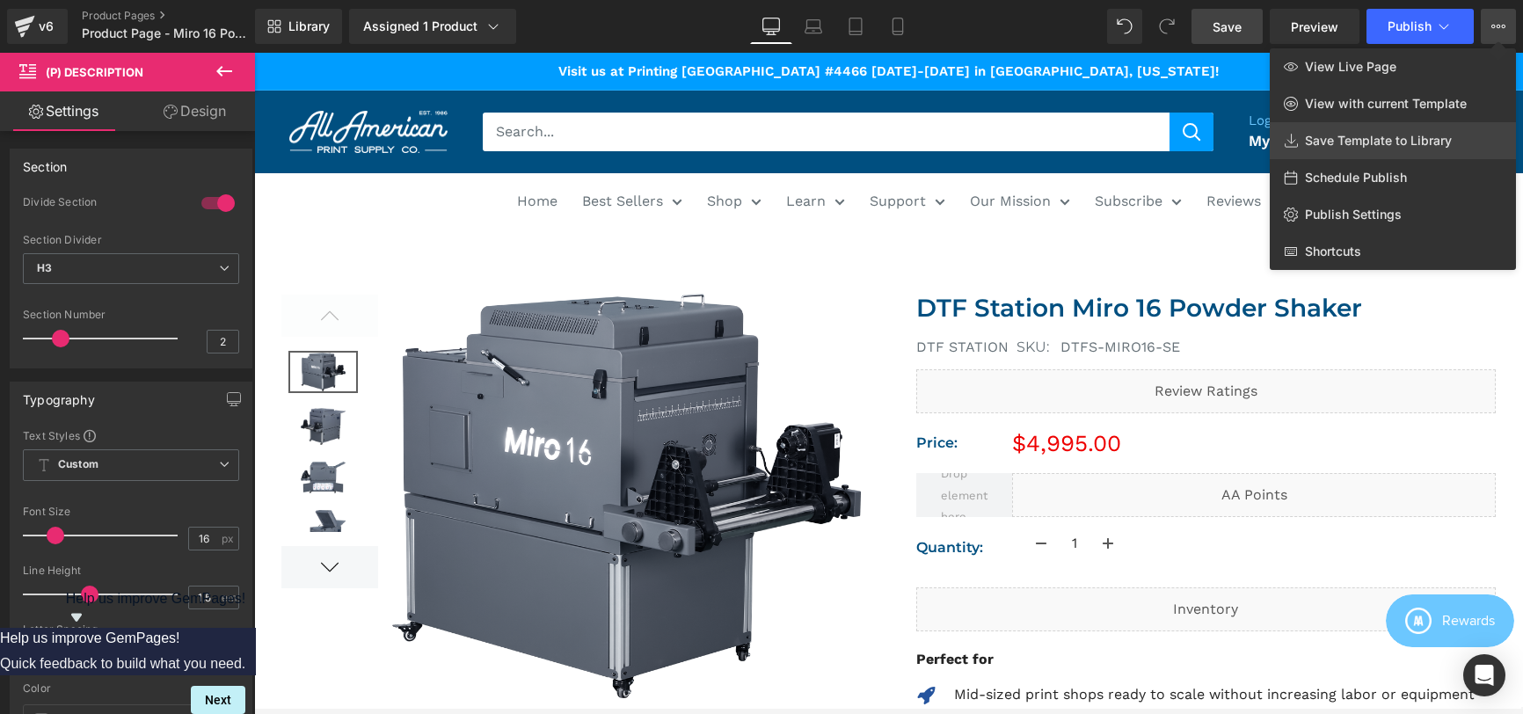
drag, startPoint x: 1398, startPoint y: 152, endPoint x: 1144, endPoint y: 99, distance: 259.5
click at [1398, 152] on link "Save Template to Library" at bounding box center [1393, 140] width 246 height 37
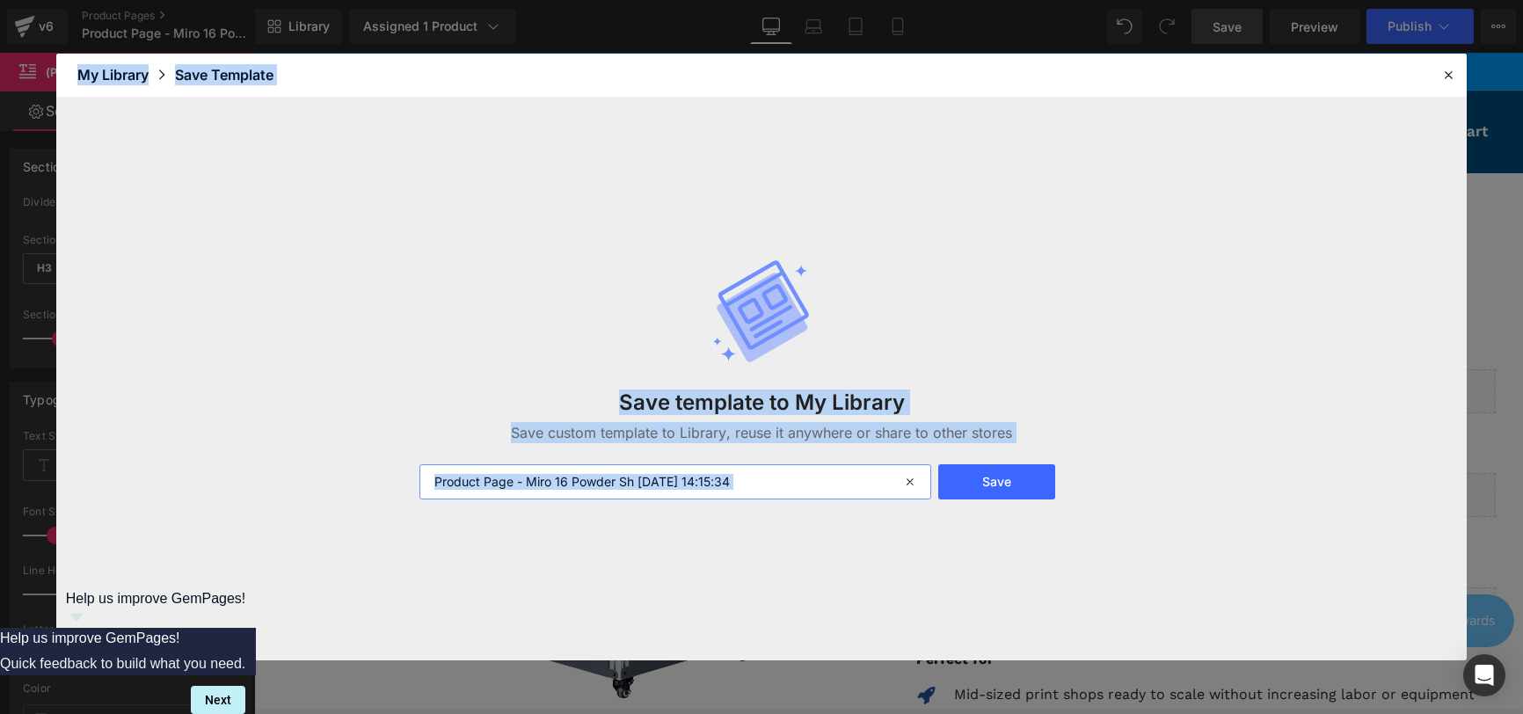
click at [799, 487] on input "Product Page - Miro 16 Powder Sh [DATE] 14:15:34" at bounding box center [675, 481] width 512 height 35
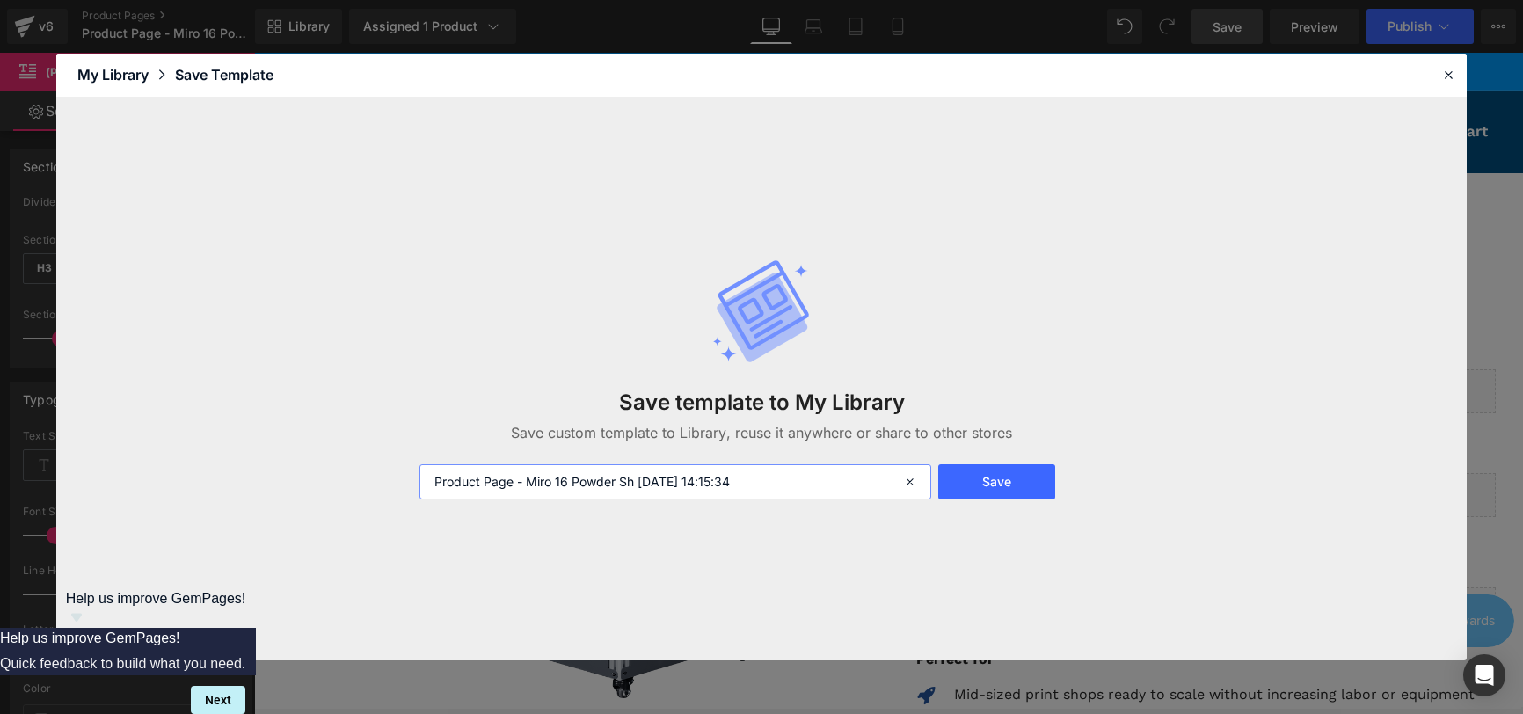
drag, startPoint x: 801, startPoint y: 483, endPoint x: 454, endPoint y: 479, distance: 347.3
click at [454, 479] on input "Product Page - Miro 16 Powder Sh [DATE] 14:15:34" at bounding box center [675, 481] width 512 height 35
click at [449, 479] on input "Product Page - Miro 16 Powder Sh [DATE] 14:15:34" at bounding box center [675, 481] width 512 height 35
click at [1042, 475] on button "Save" at bounding box center [997, 481] width 118 height 35
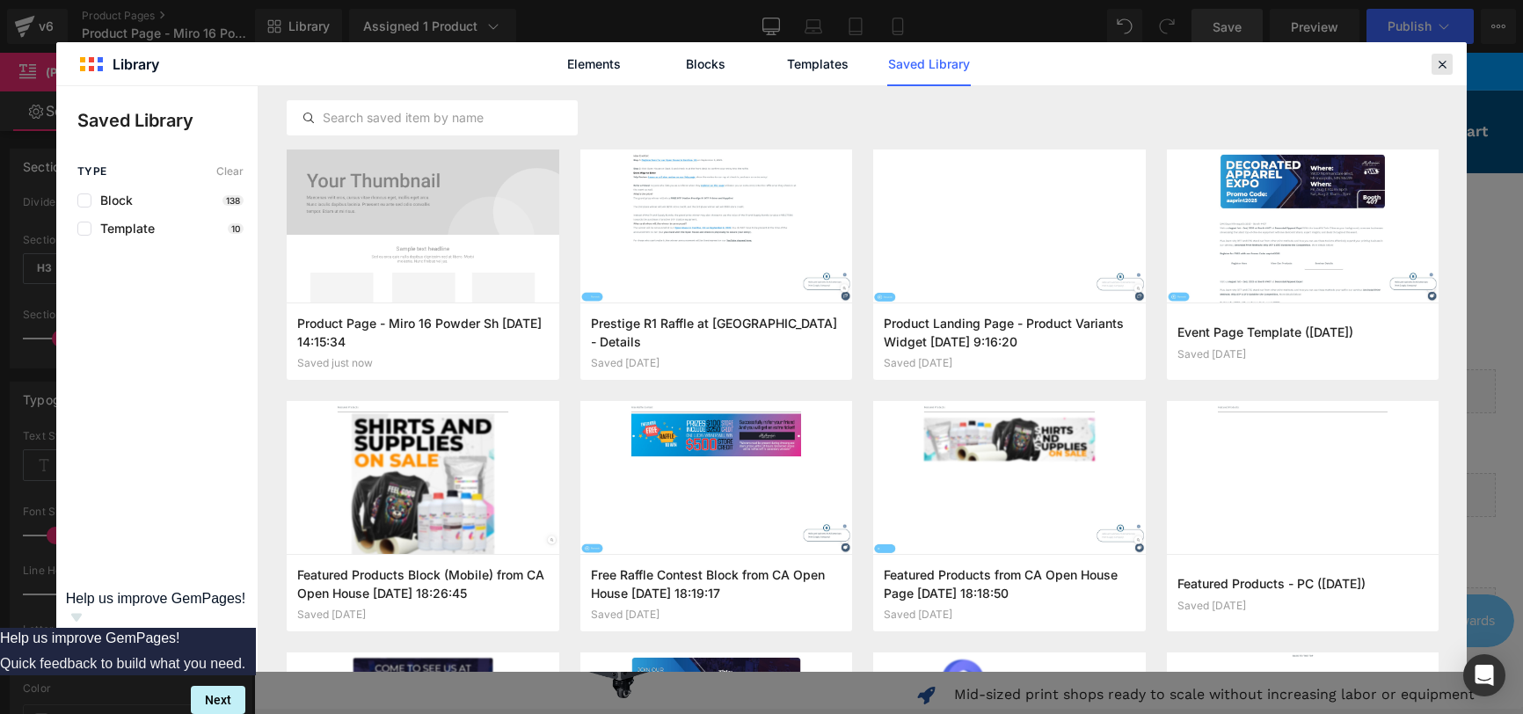
click at [1446, 58] on icon at bounding box center [1442, 64] width 16 height 16
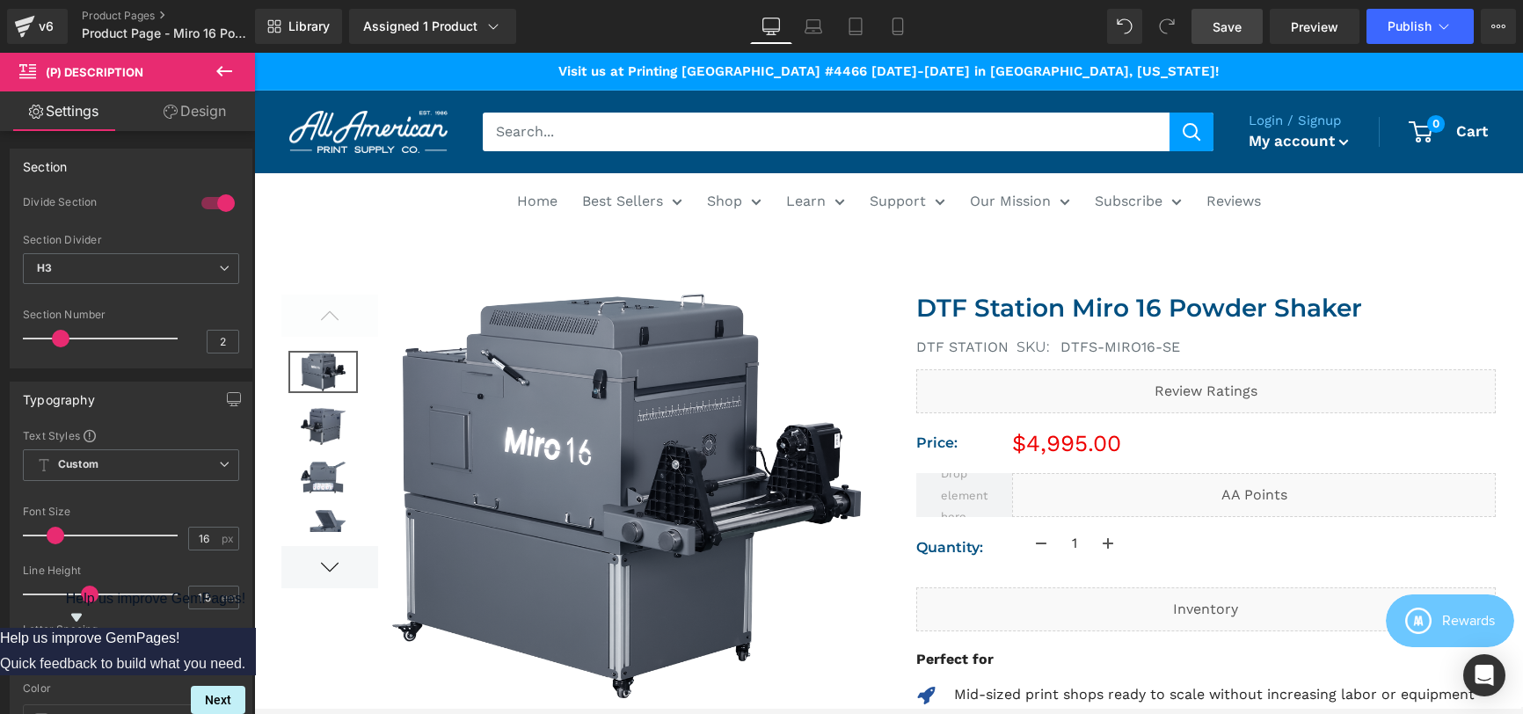
click at [108, 5] on div "v6 Product Pages Product Page - Miro 16 Powder Shaker (Print United Expo)" at bounding box center [127, 26] width 255 height 53
click at [106, 12] on link "Product Pages" at bounding box center [183, 16] width 202 height 14
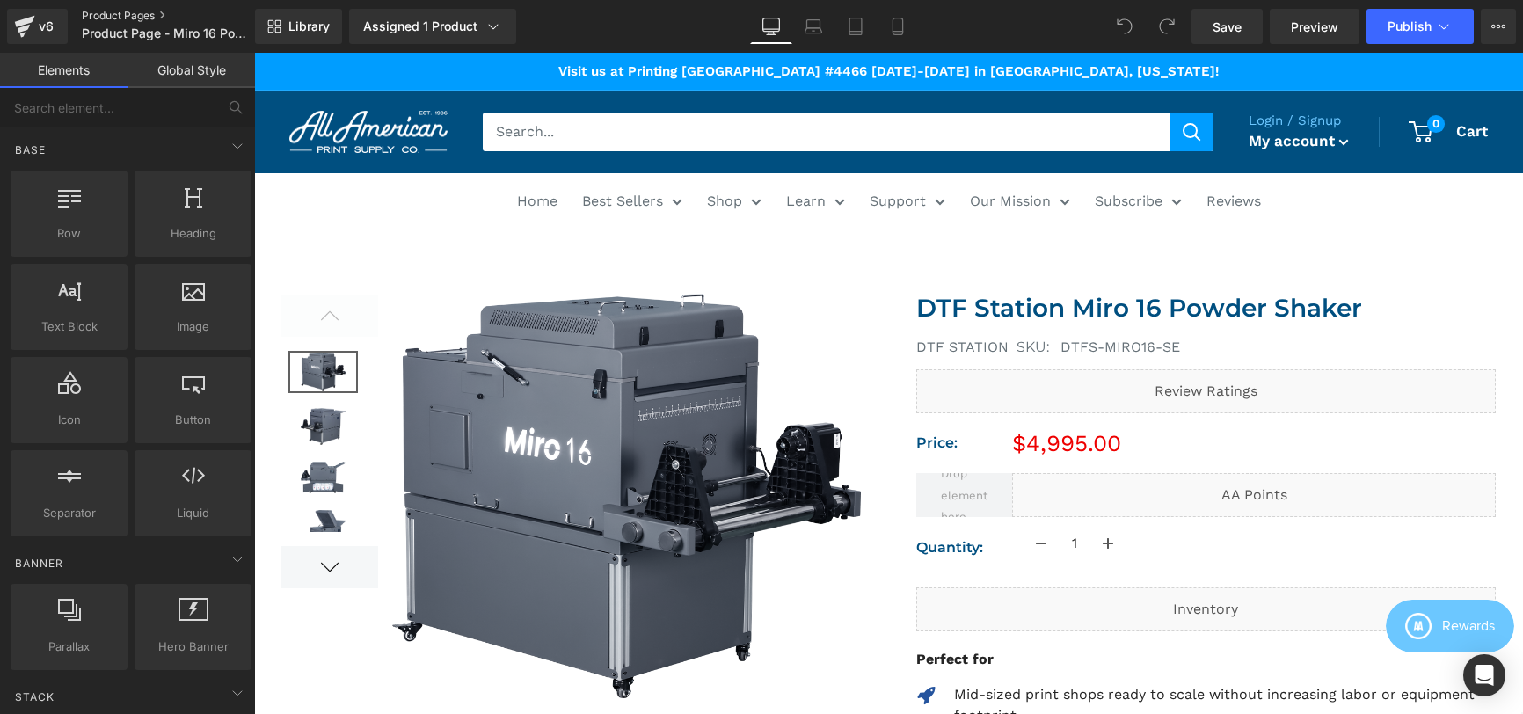
click at [94, 8] on div "v6 Product Pages Product Page - Miro 16 Powder Shaker (Print United Expo)" at bounding box center [127, 26] width 255 height 53
click at [95, 11] on link "Product Pages" at bounding box center [183, 16] width 202 height 14
